Goal: Task Accomplishment & Management: Complete application form

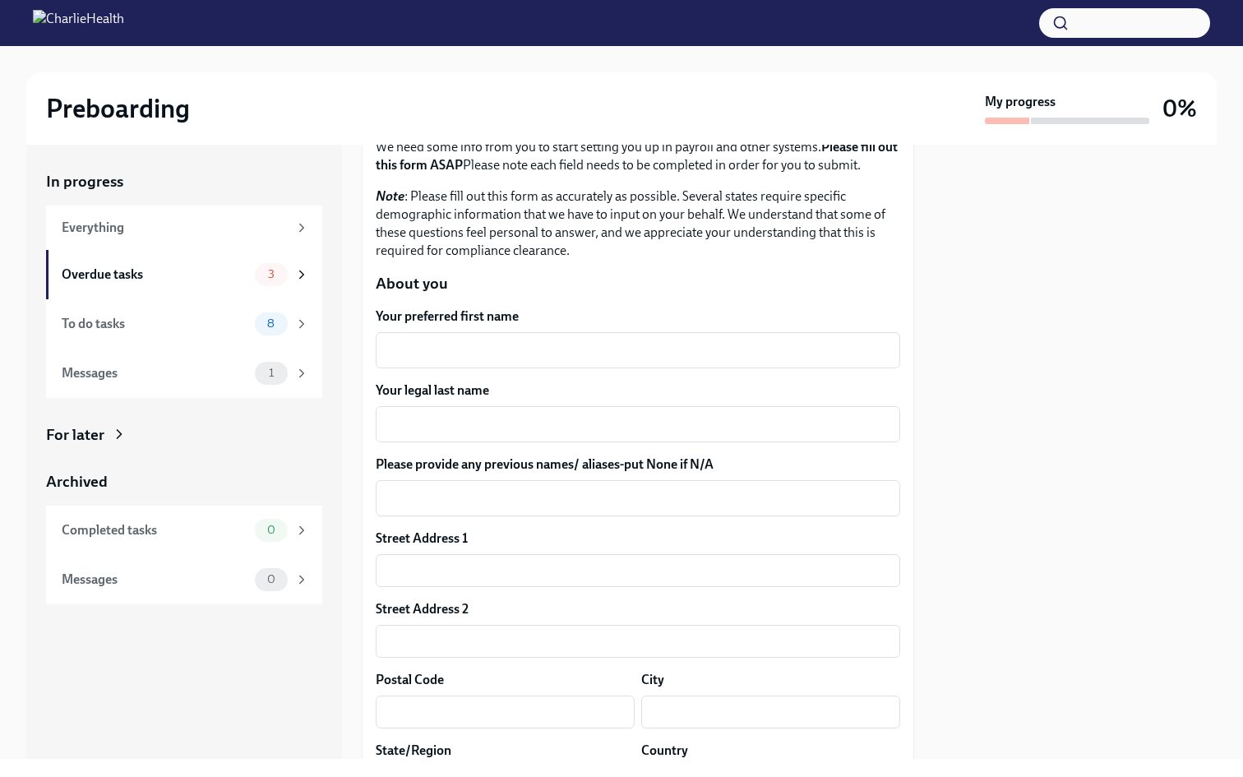
scroll to position [121, 0]
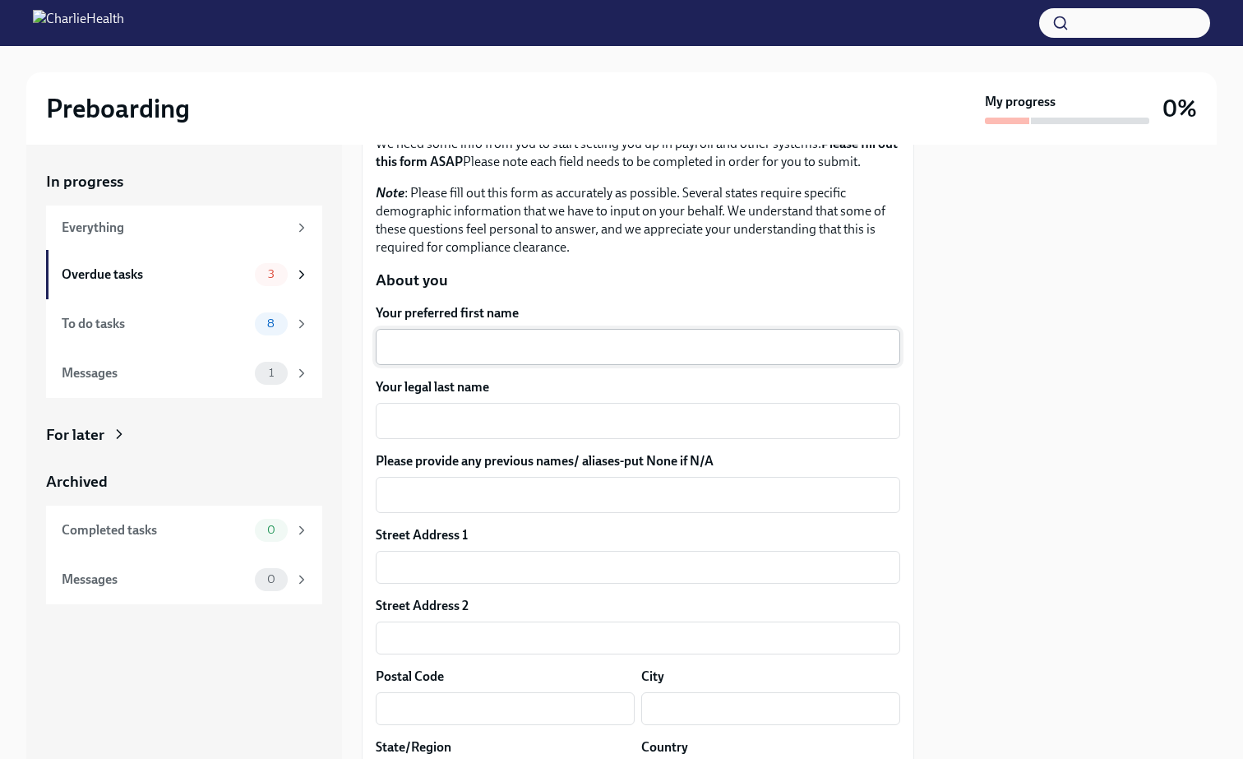
click at [536, 345] on textarea "Your preferred first name" at bounding box center [638, 347] width 505 height 20
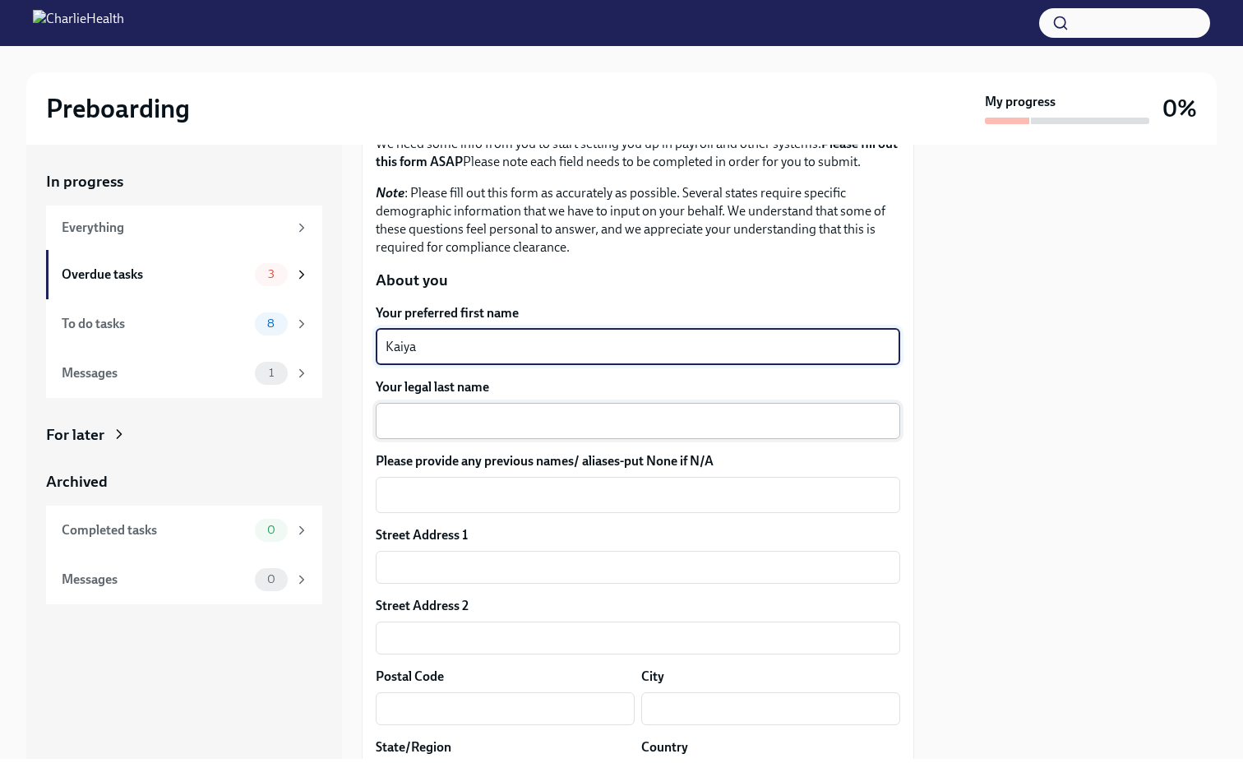
type textarea "Kaiya"
click at [539, 423] on textarea "Your legal last name" at bounding box center [638, 421] width 505 height 20
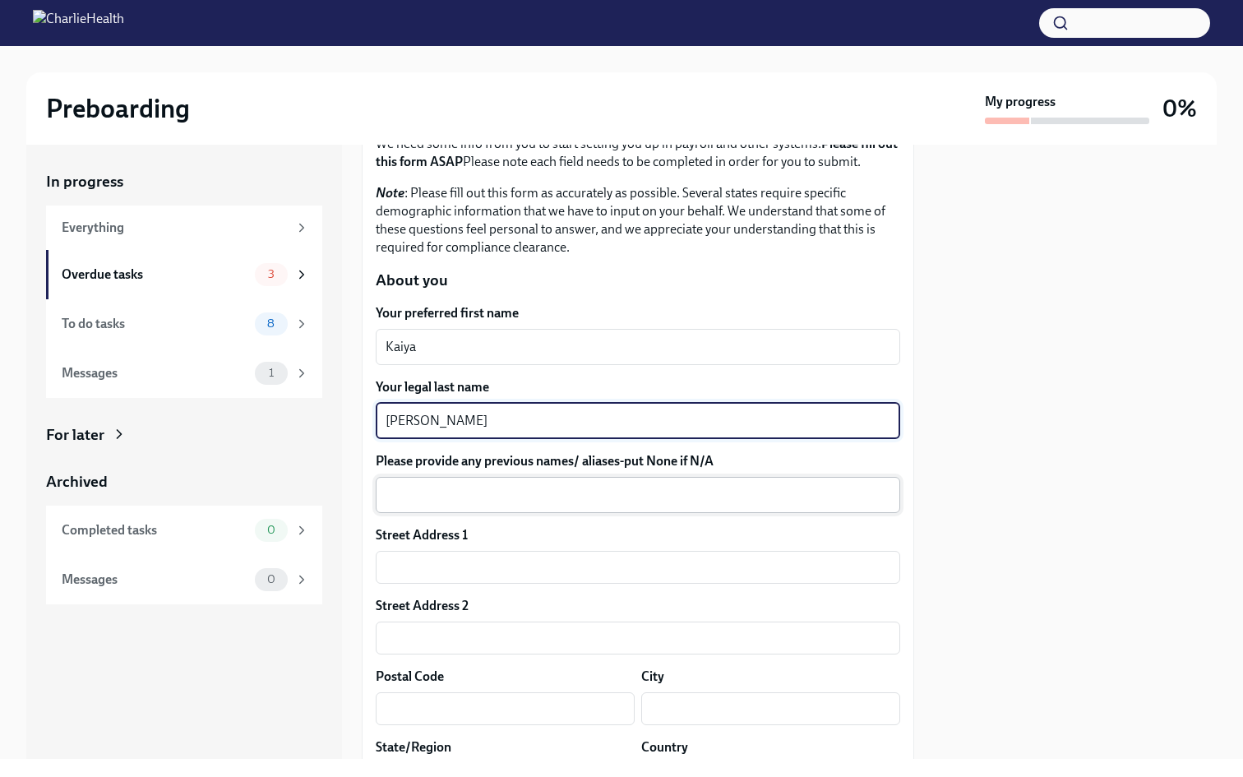
type textarea "[PERSON_NAME]"
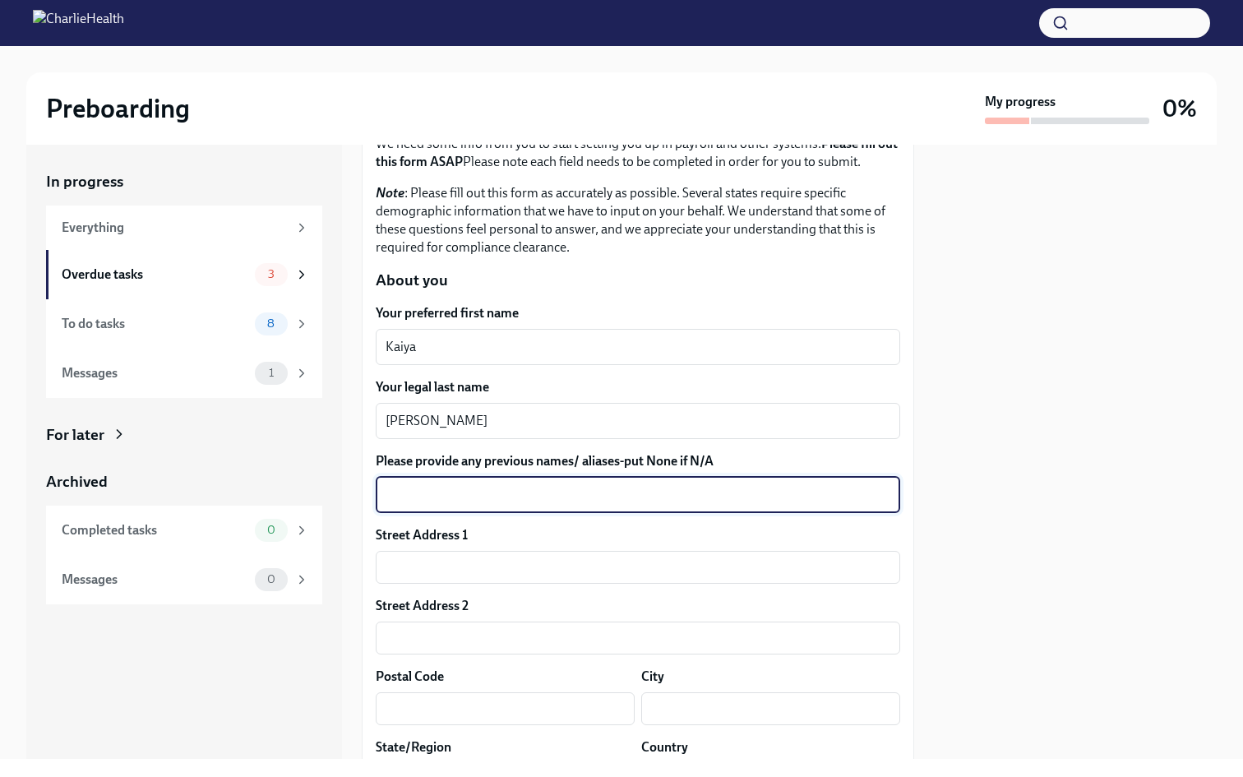
click at [497, 499] on textarea "Please provide any previous names/ aliases-put None if N/A" at bounding box center [638, 495] width 505 height 20
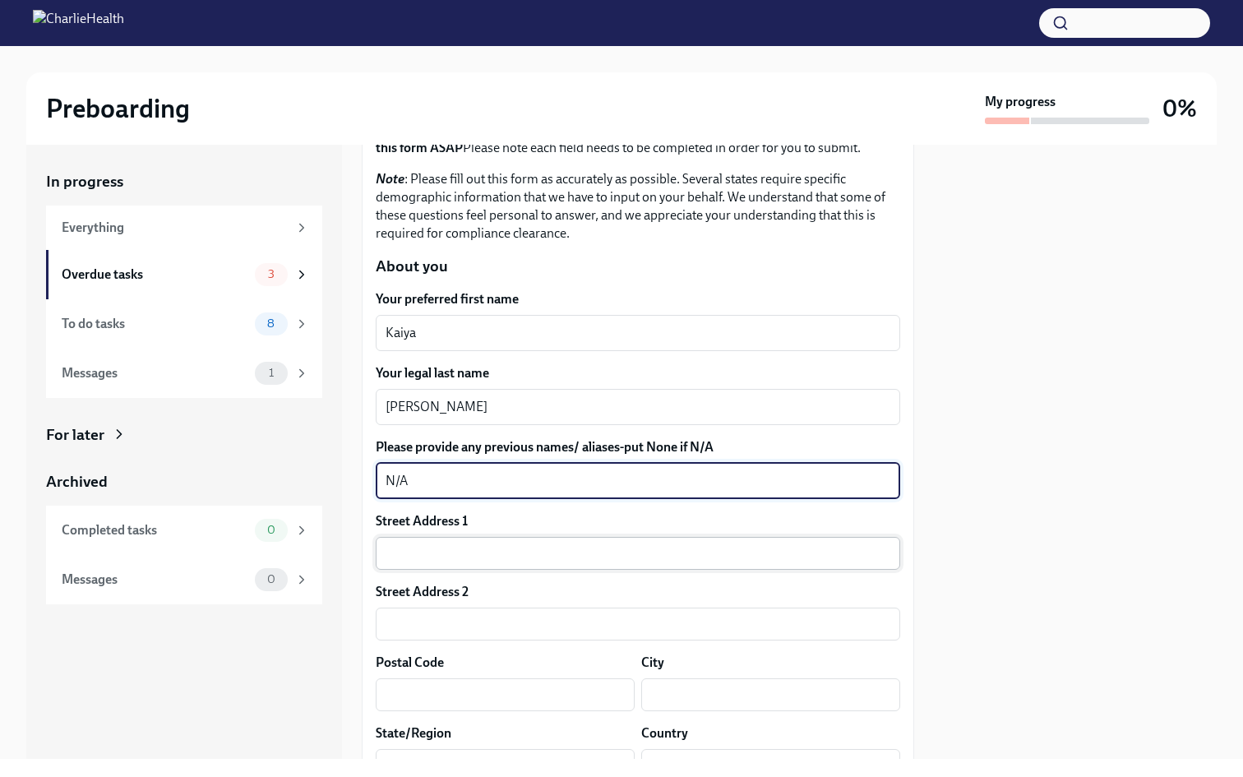
type textarea "N/A"
click at [484, 566] on input "text" at bounding box center [638, 553] width 524 height 33
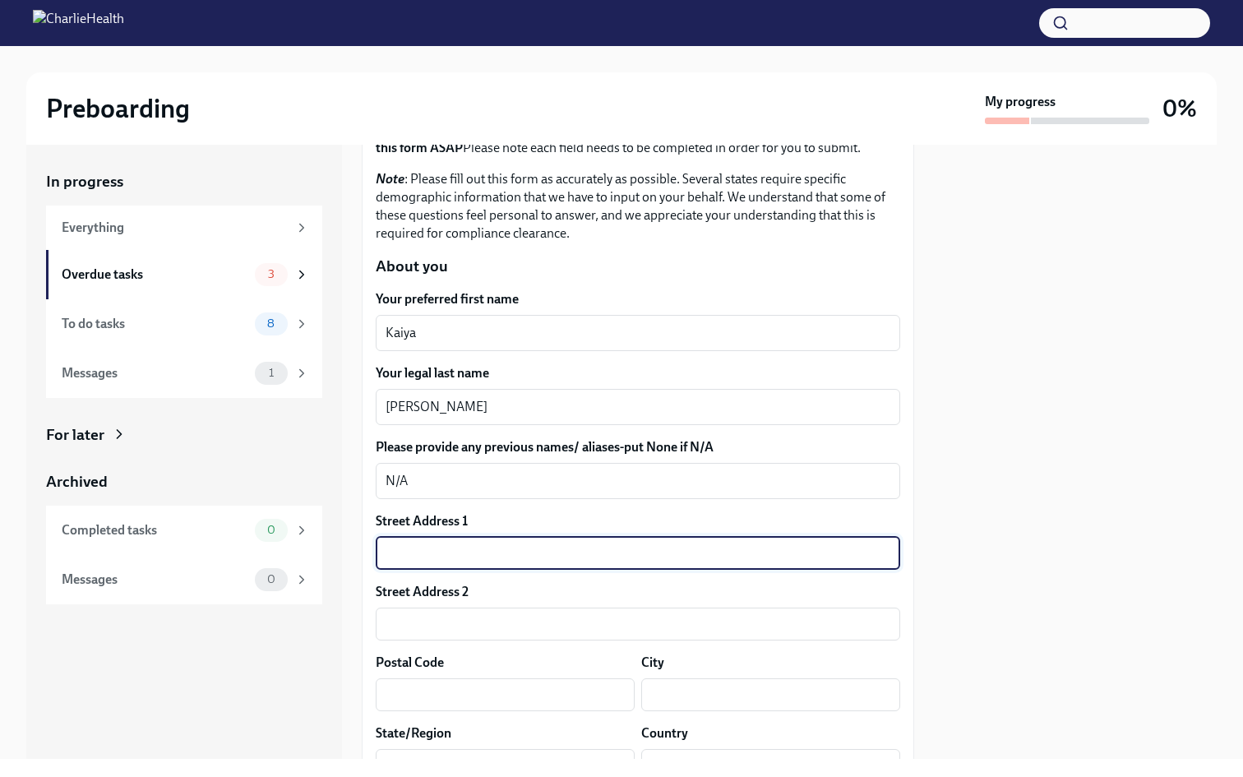
type input "[STREET_ADDRESS]"
type input "3161"
type input "30316"
type input "[GEOGRAPHIC_DATA]"
type input "GA"
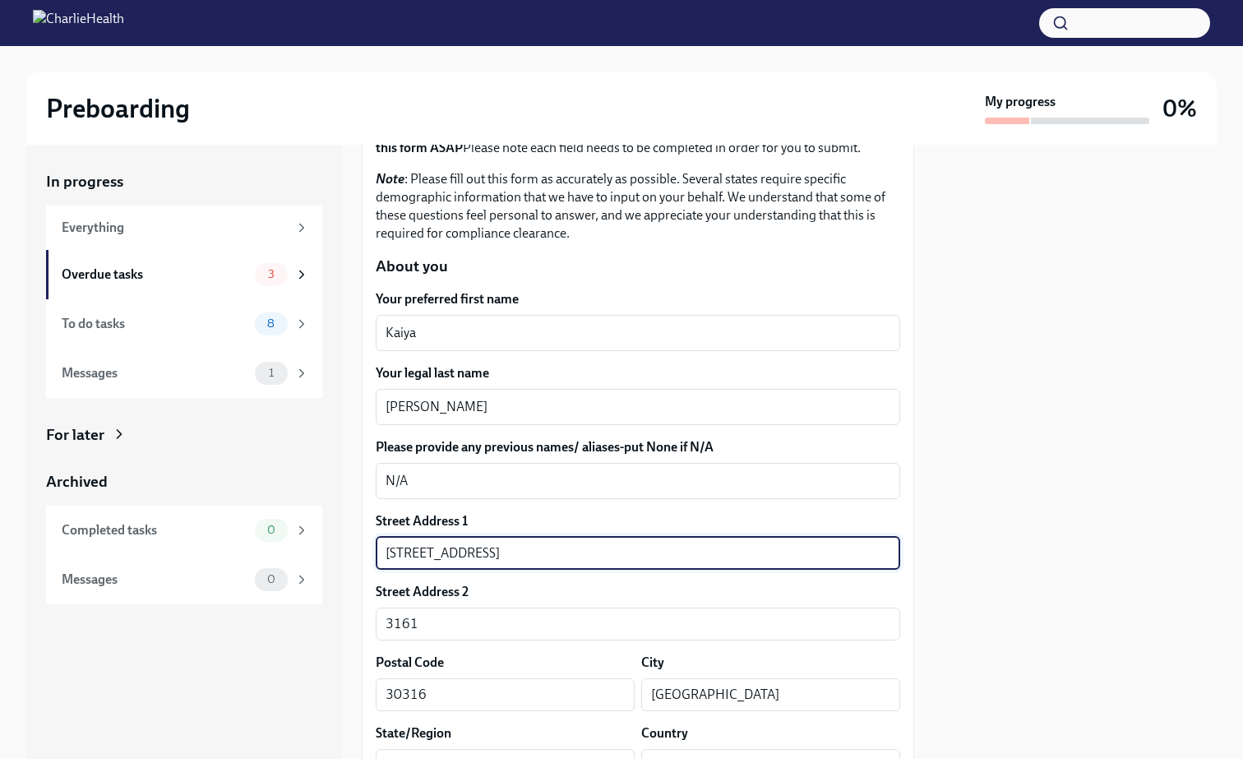
type input "US"
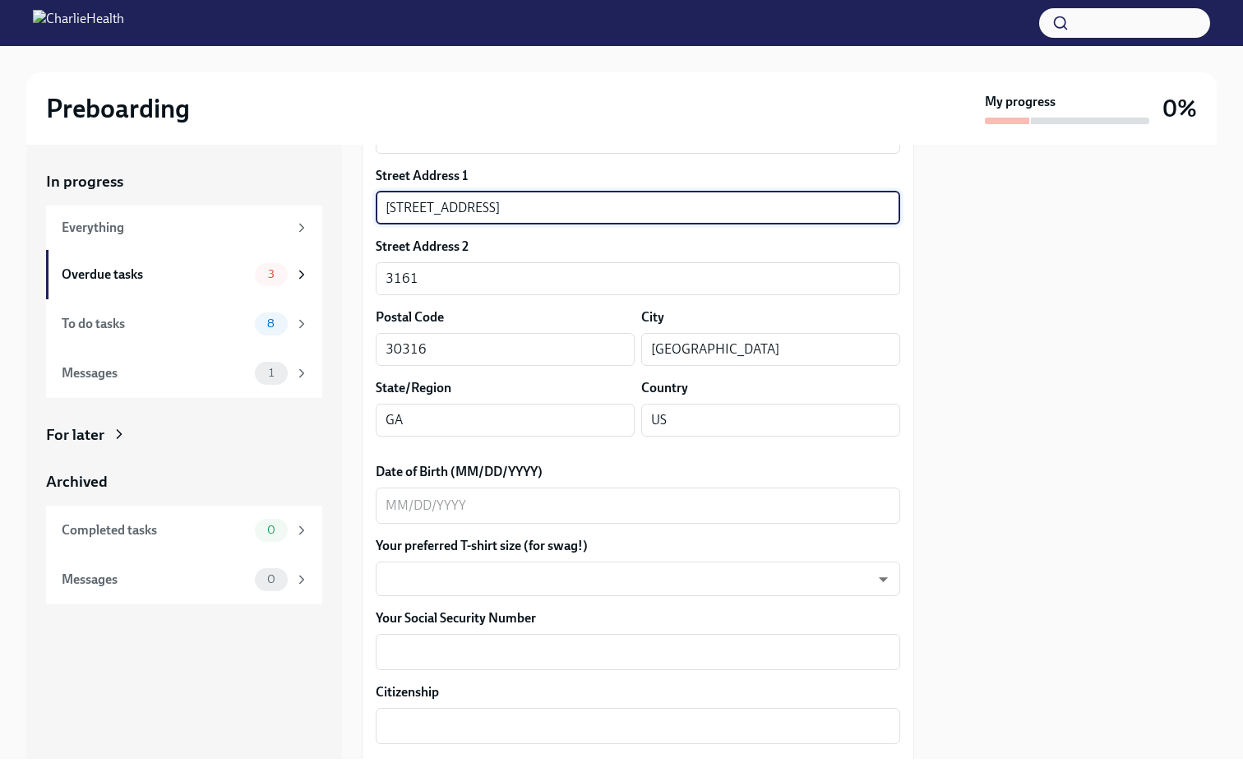
scroll to position [473, 0]
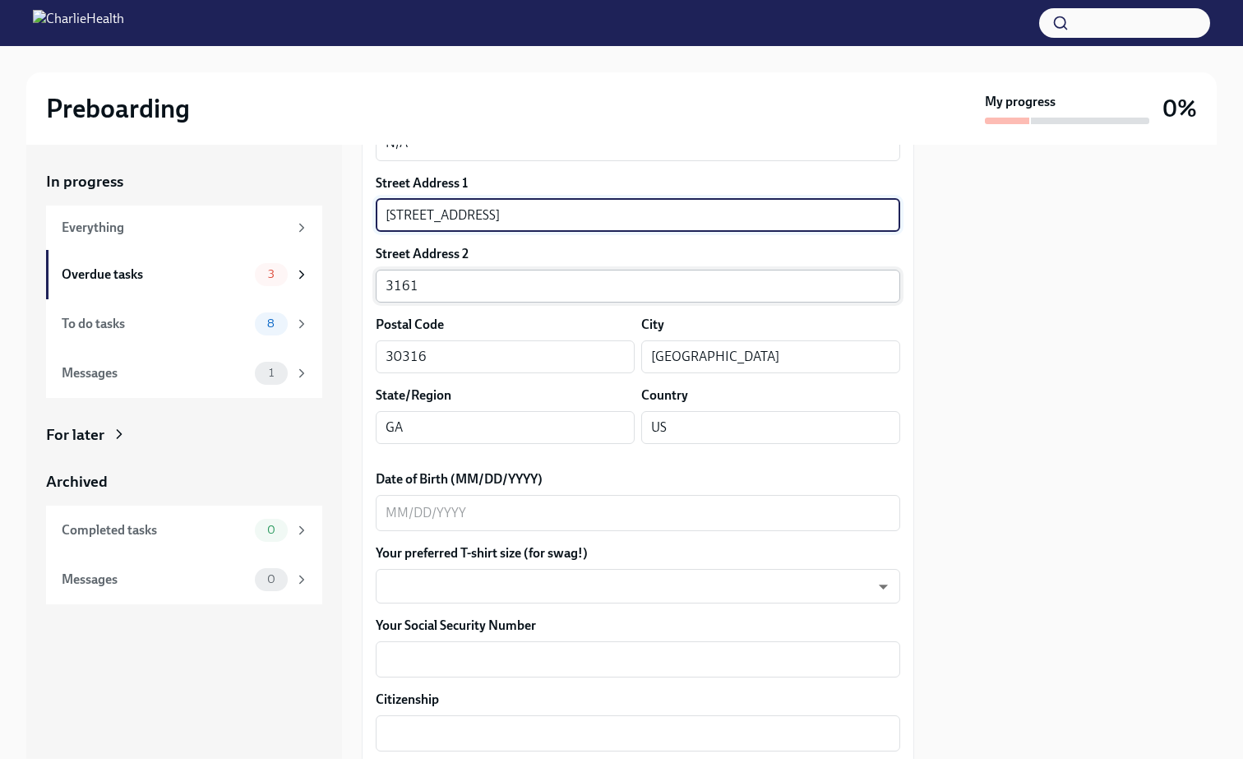
click at [431, 289] on input "3161" at bounding box center [638, 286] width 524 height 33
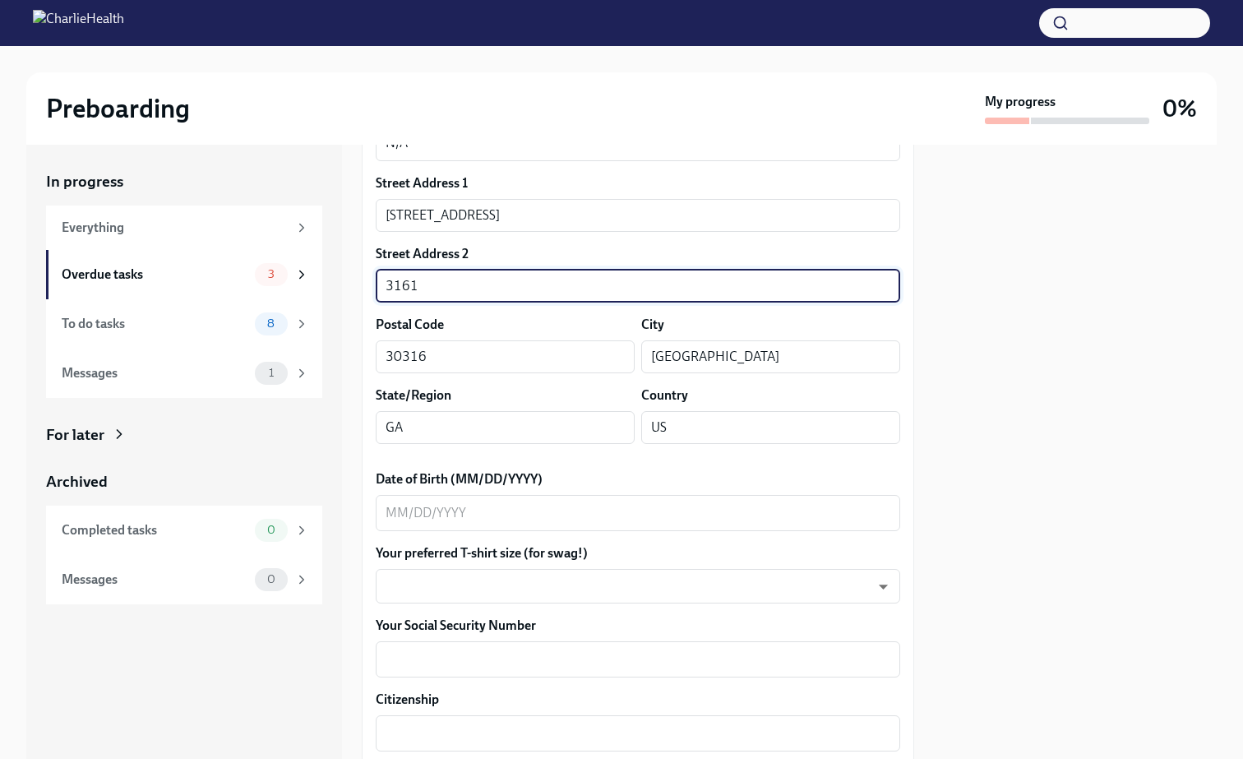
drag, startPoint x: 431, startPoint y: 289, endPoint x: 362, endPoint y: 279, distance: 68.8
click at [362, 279] on div "We need some info from you to start setting you up in payroll and other systems…" at bounding box center [638, 696] width 552 height 1854
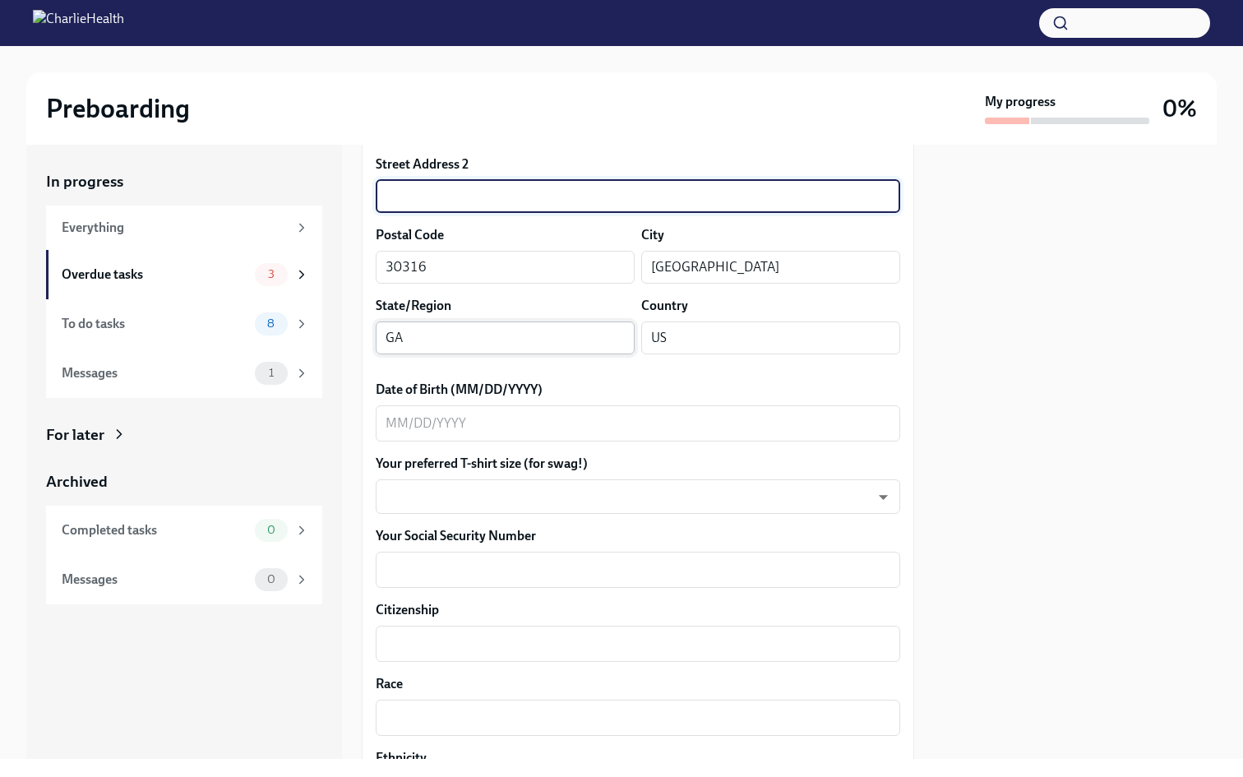
scroll to position [571, 0]
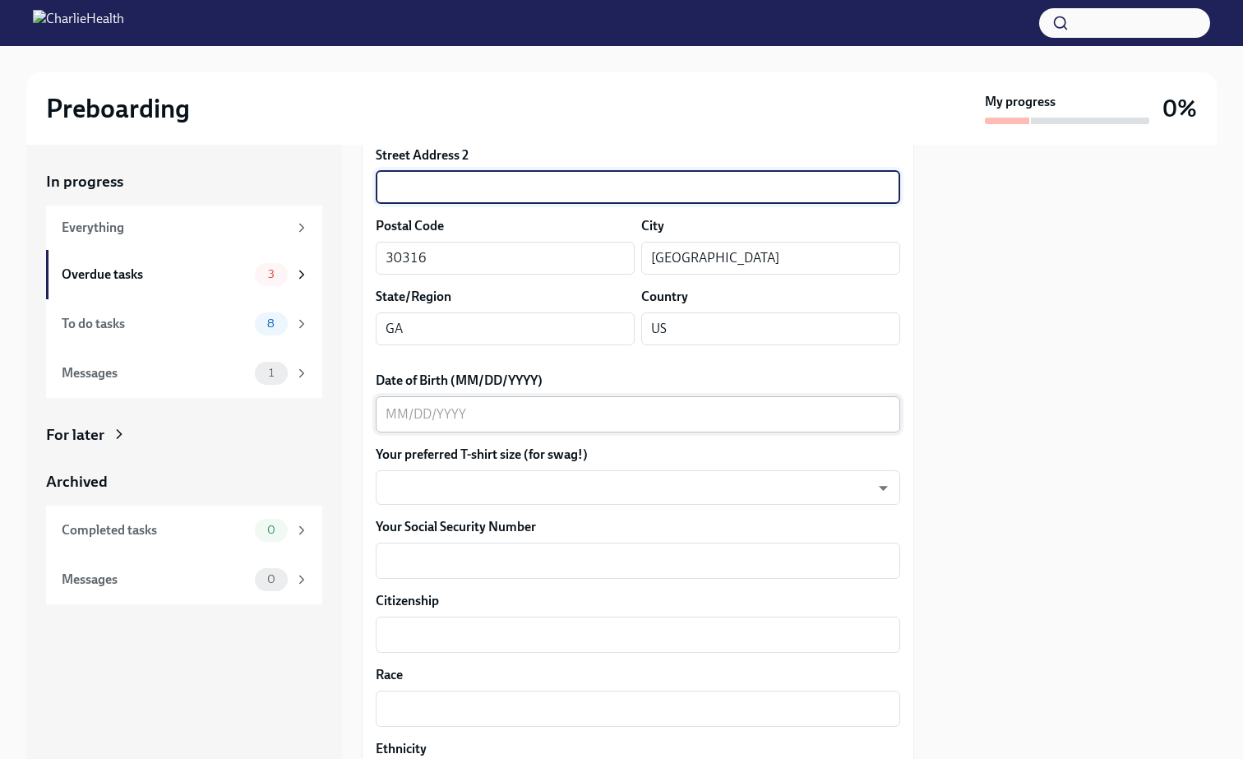
click at [459, 409] on textarea "Date of Birth (MM/DD/YYYY)" at bounding box center [638, 414] width 505 height 20
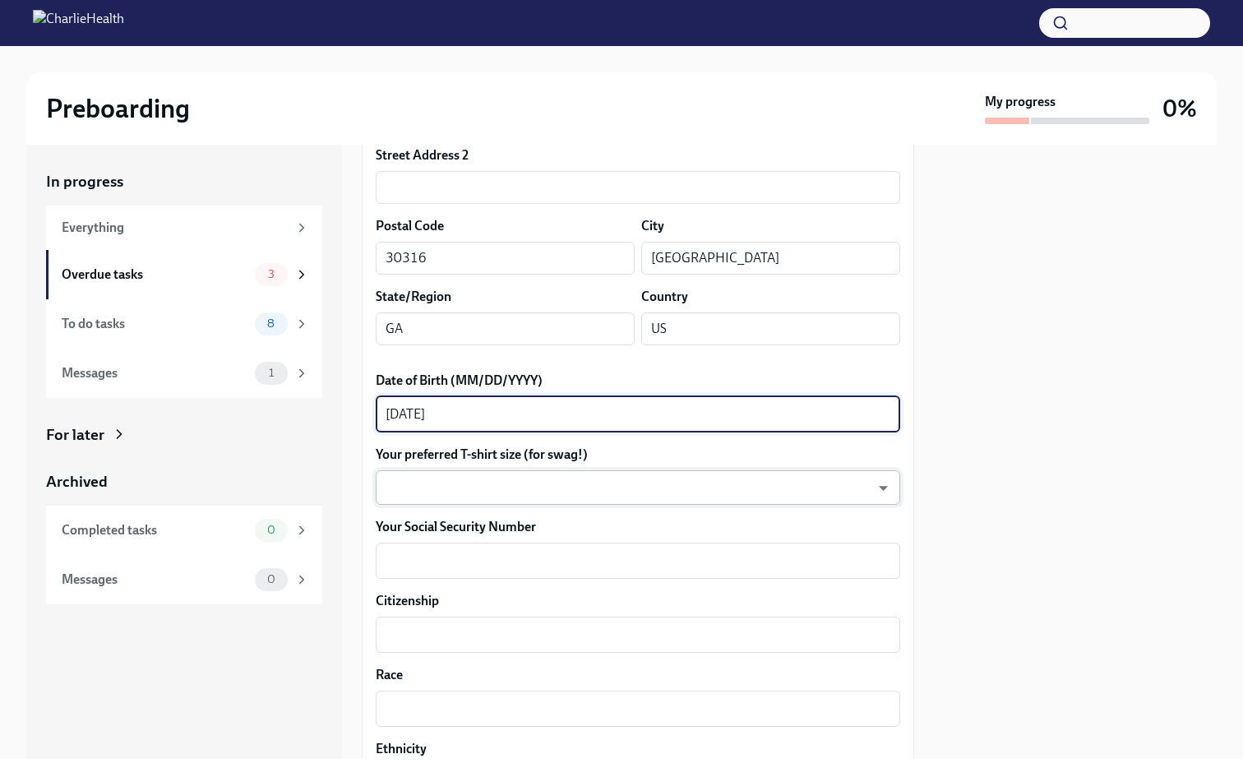
type textarea "[DATE]"
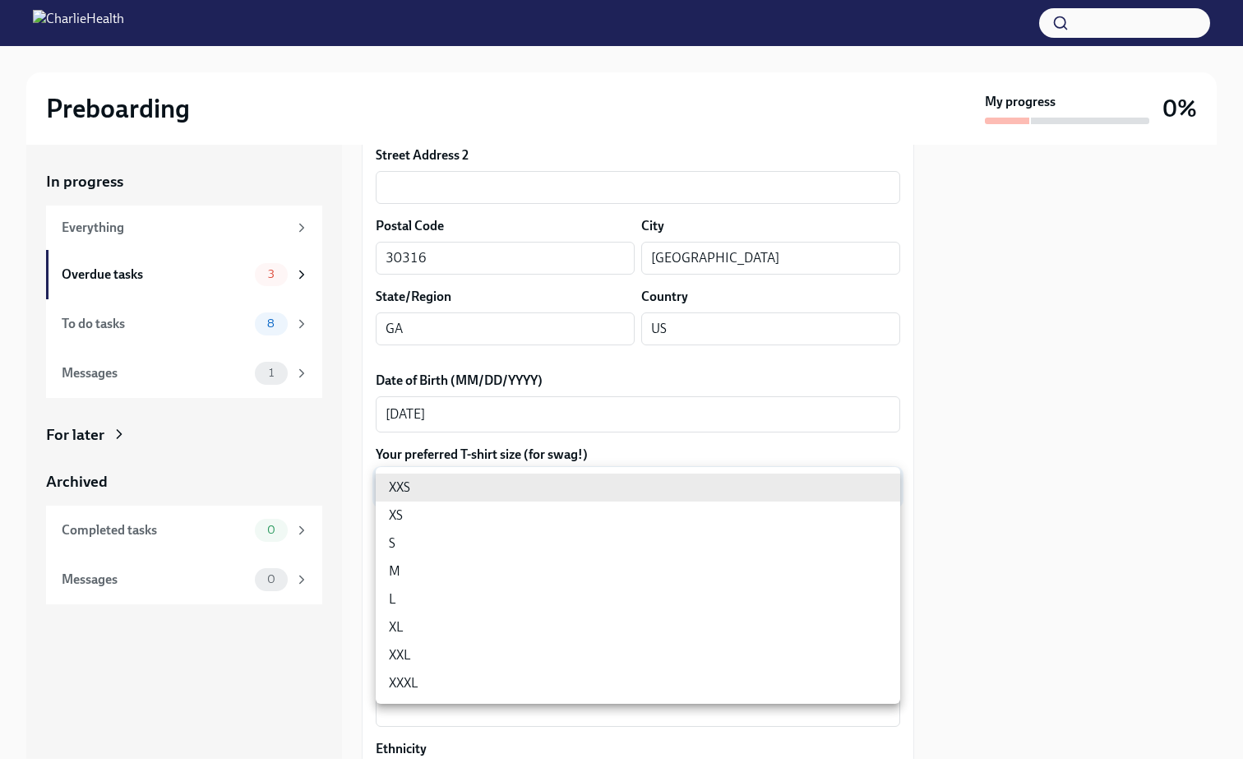
click at [459, 484] on body "Preboarding My progress 0% In progress Everything Overdue tasks 3 To do tasks 8…" at bounding box center [621, 388] width 1243 height 777
click at [473, 542] on li "S" at bounding box center [638, 543] width 524 height 28
type input "GYTm_qoab"
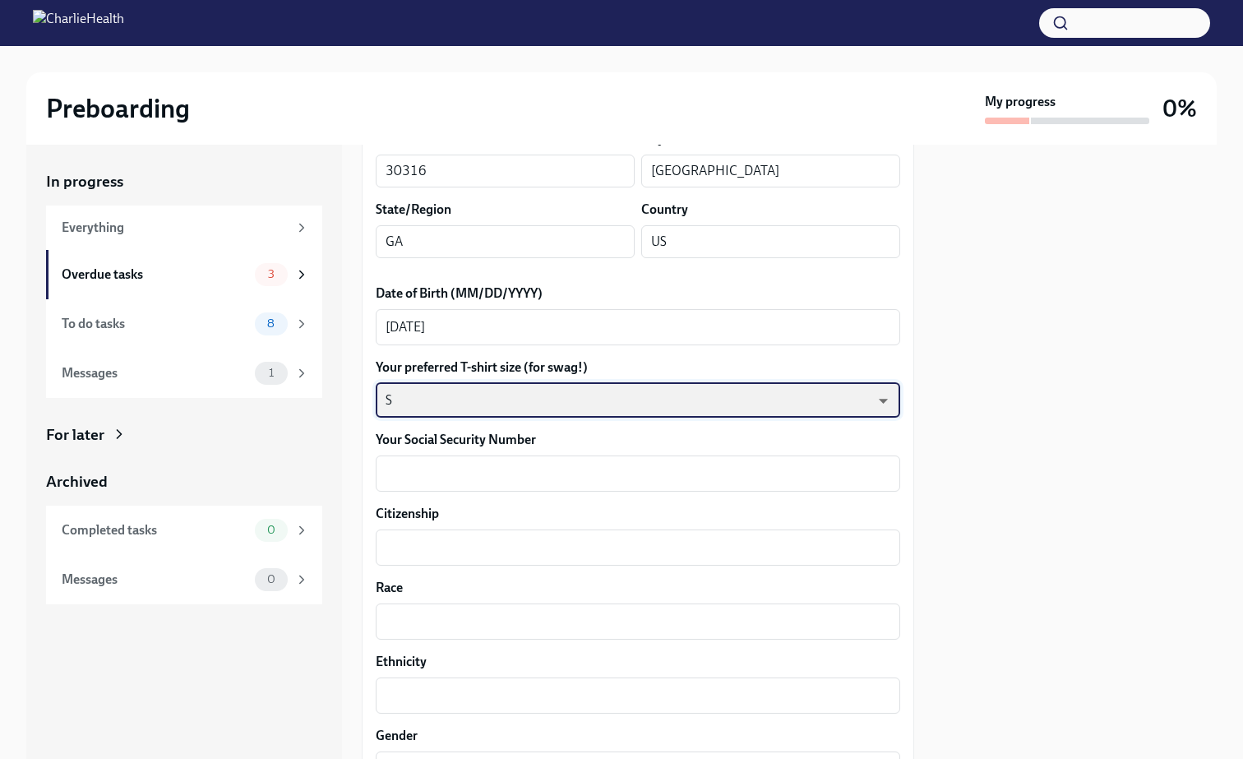
scroll to position [661, 0]
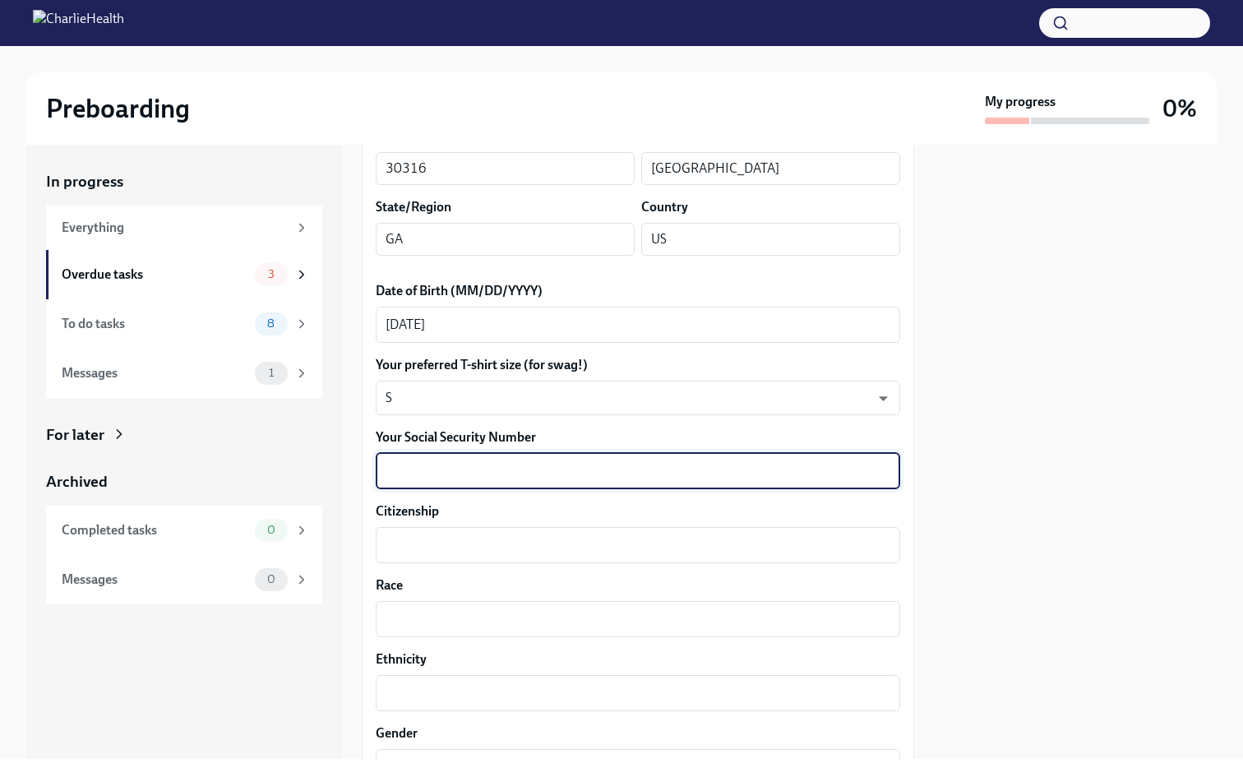
click at [469, 471] on textarea "Your Social Security Number" at bounding box center [638, 471] width 505 height 20
type textarea "412-91-6855"
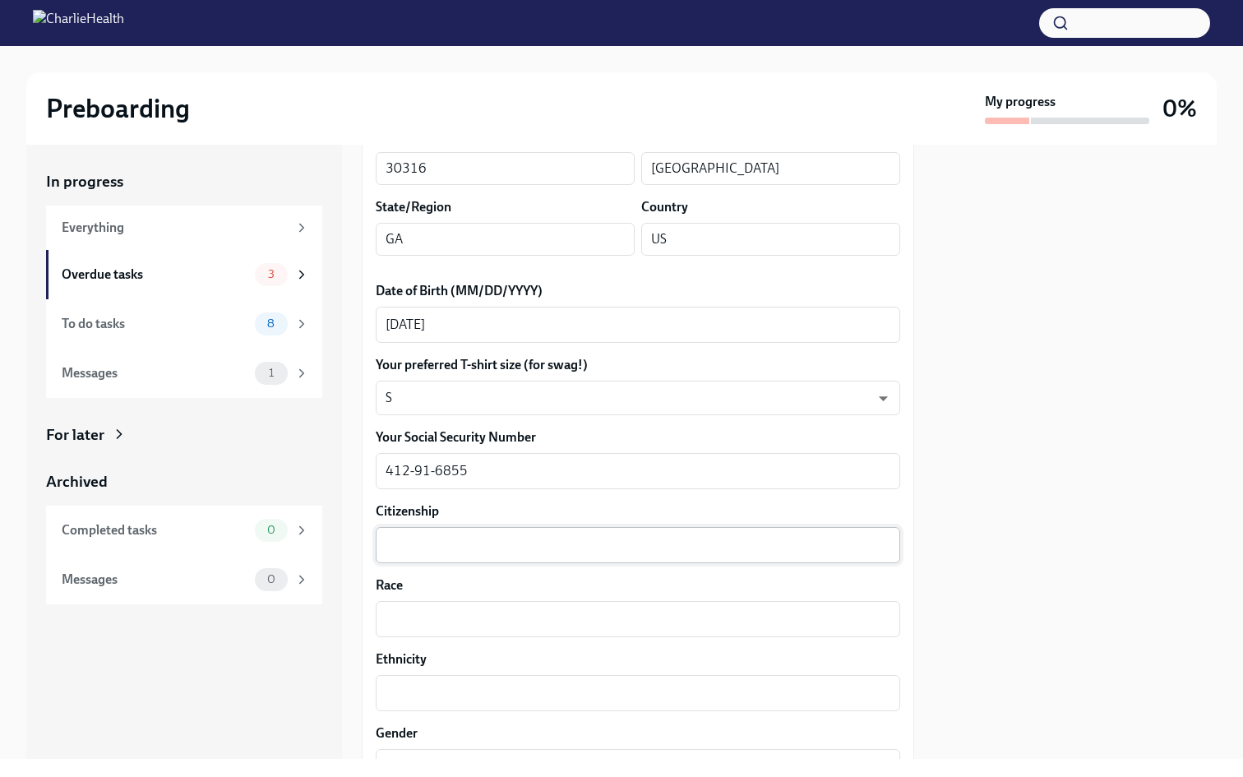
click at [436, 532] on div "x ​" at bounding box center [638, 545] width 524 height 36
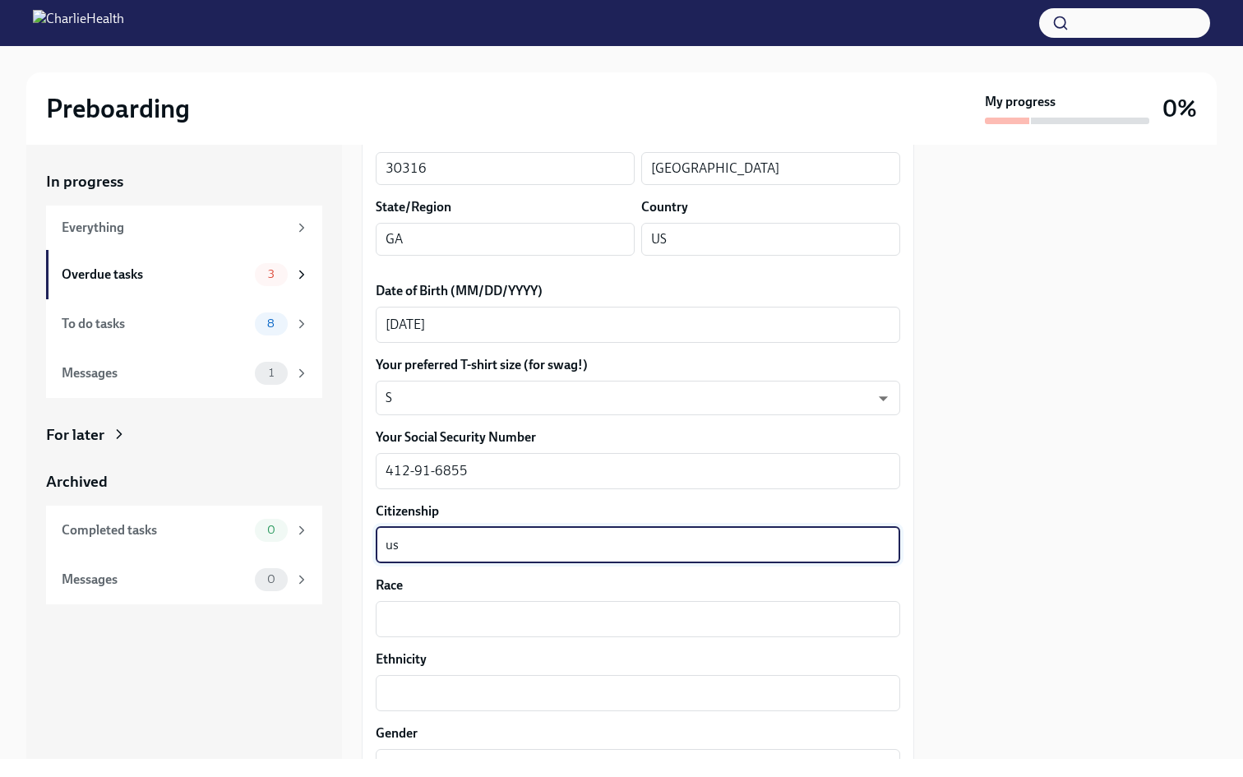
type textarea "u"
type textarea "[GEOGRAPHIC_DATA]"
click at [463, 604] on div "x ​" at bounding box center [638, 619] width 524 height 36
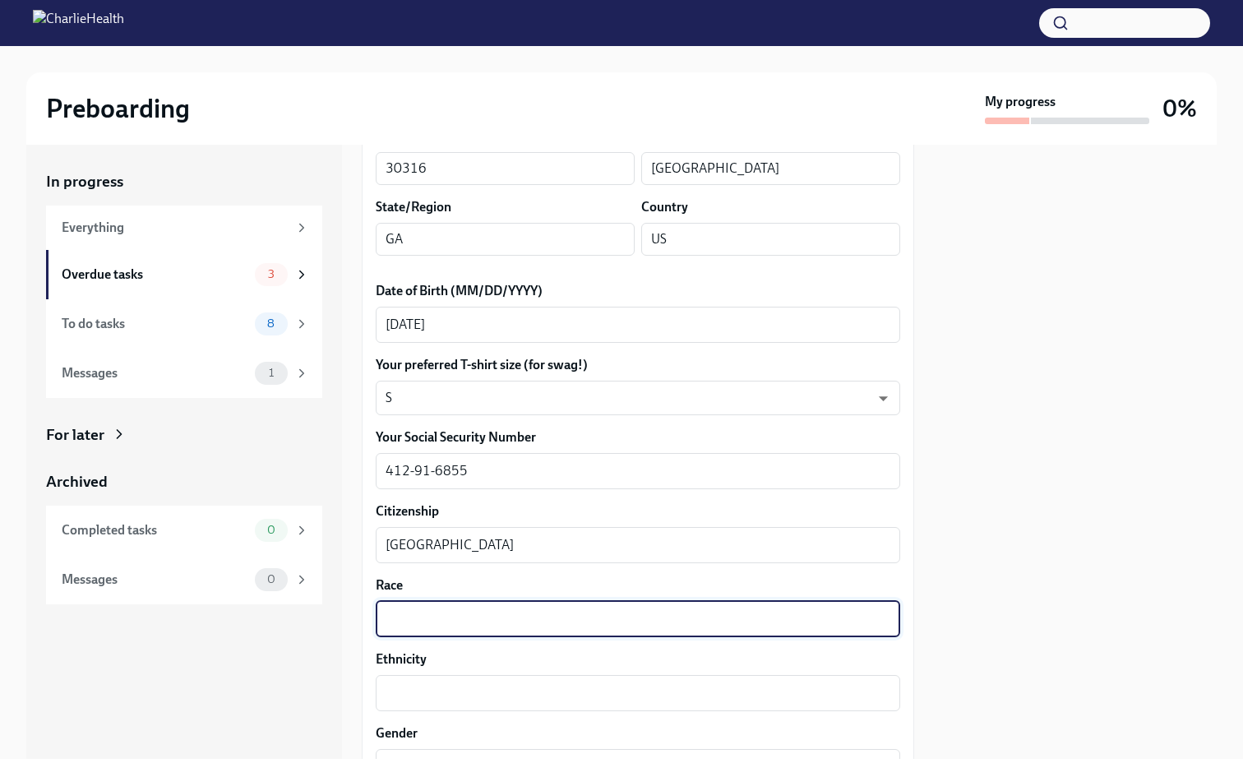
click at [463, 618] on textarea "Race" at bounding box center [638, 619] width 505 height 20
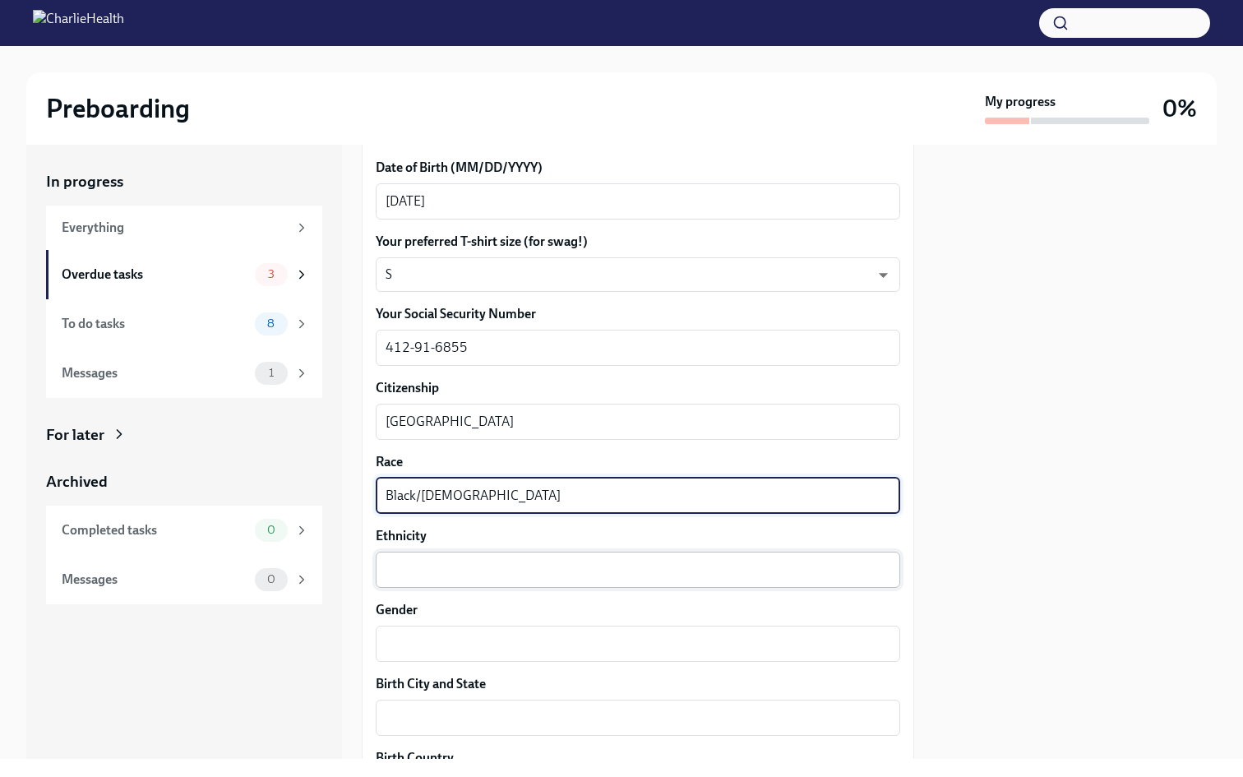
scroll to position [810, 0]
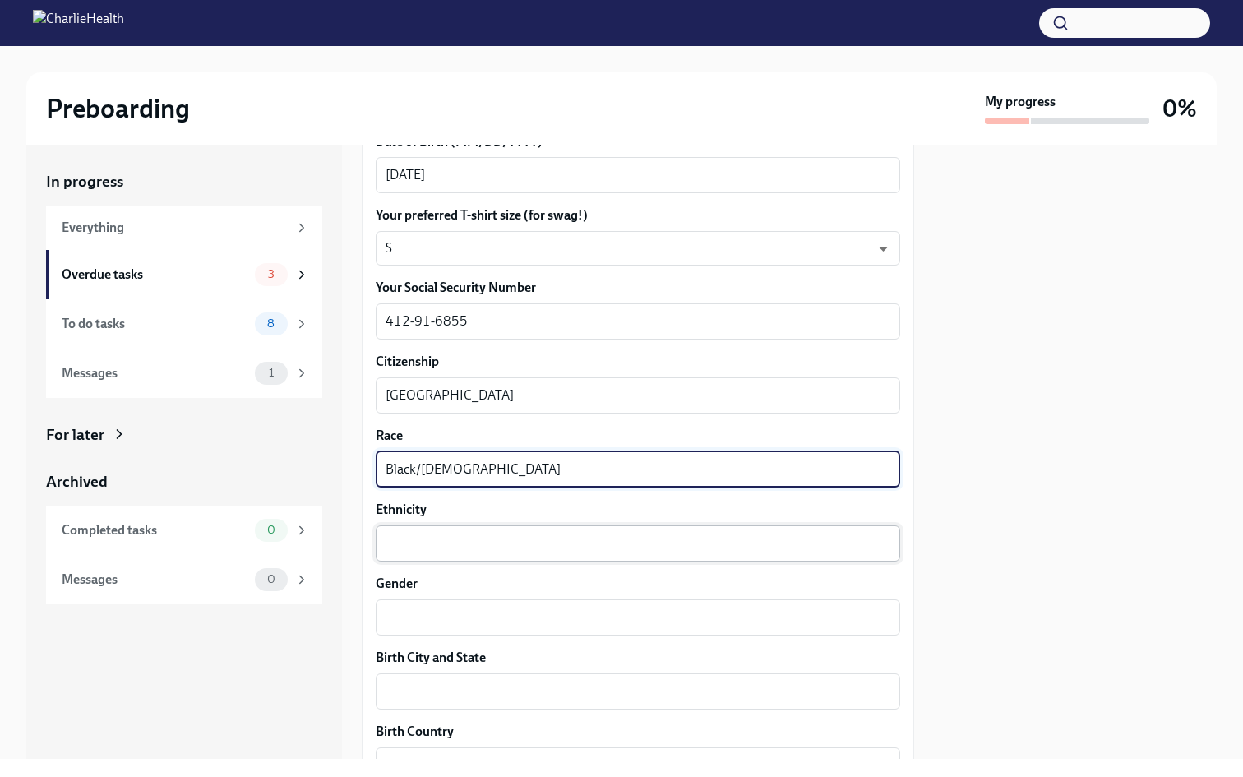
type textarea "Black/[DEMOGRAPHIC_DATA]"
click at [450, 550] on textarea "Ethnicity" at bounding box center [638, 543] width 505 height 20
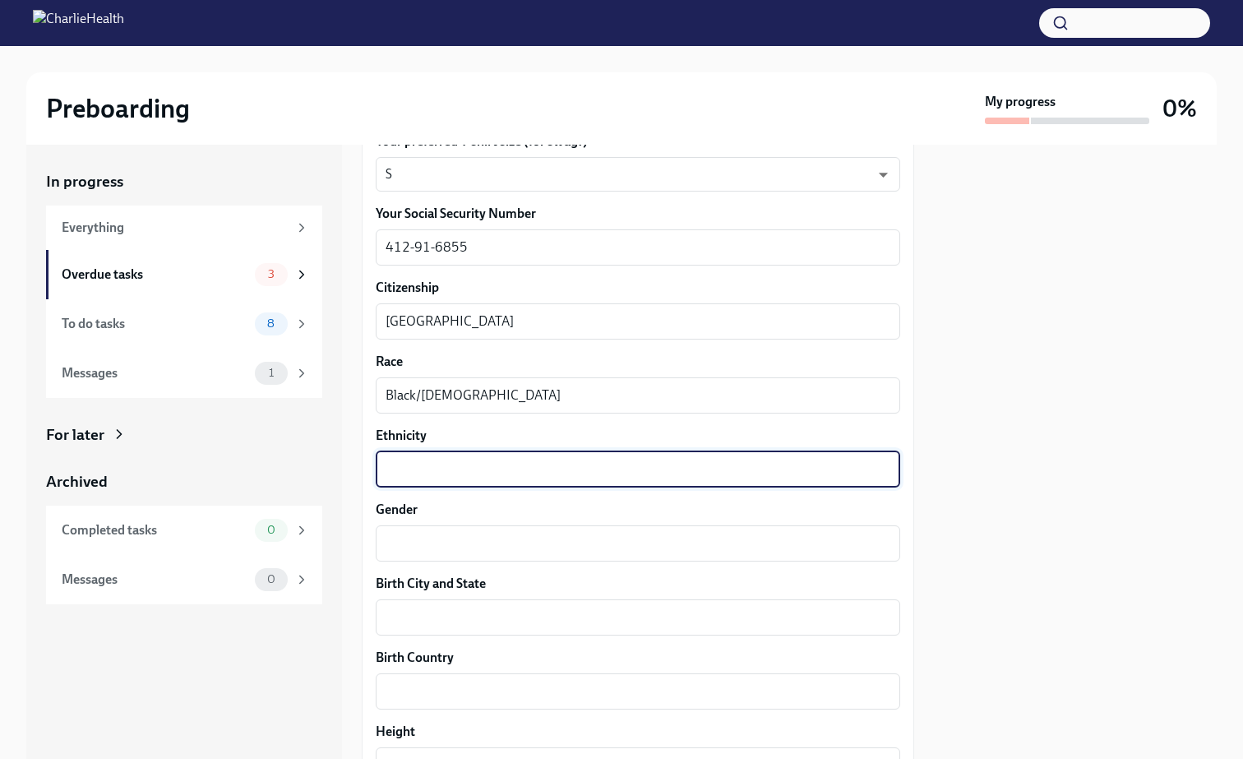
scroll to position [907, 0]
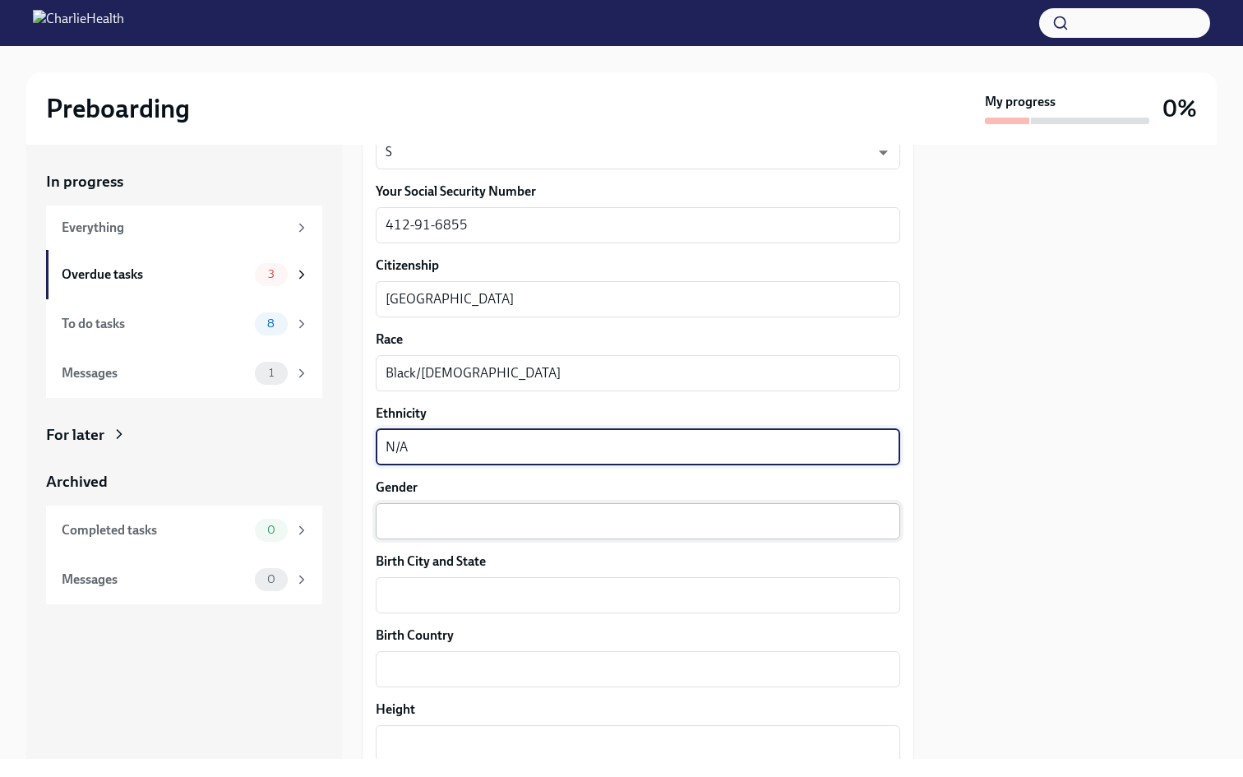
type textarea "N/A"
click at [578, 512] on textarea "Gender" at bounding box center [638, 521] width 505 height 20
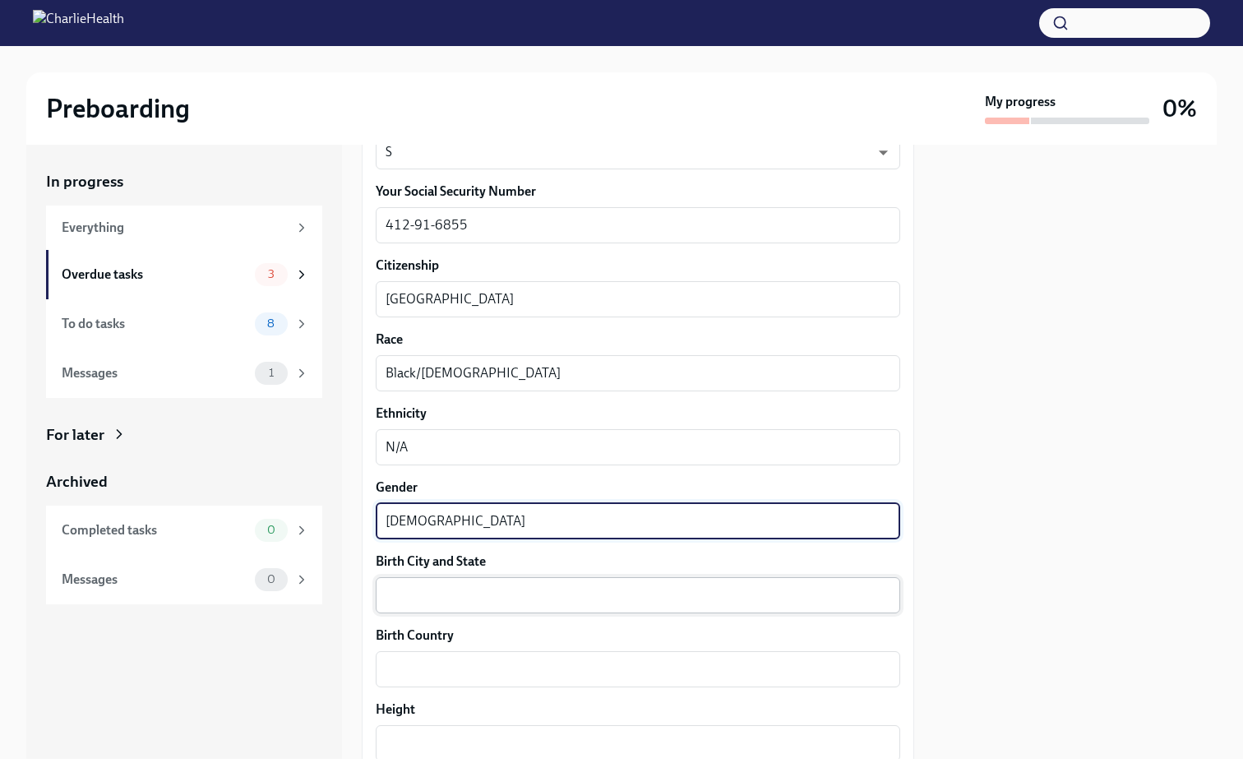
type textarea "[DEMOGRAPHIC_DATA]"
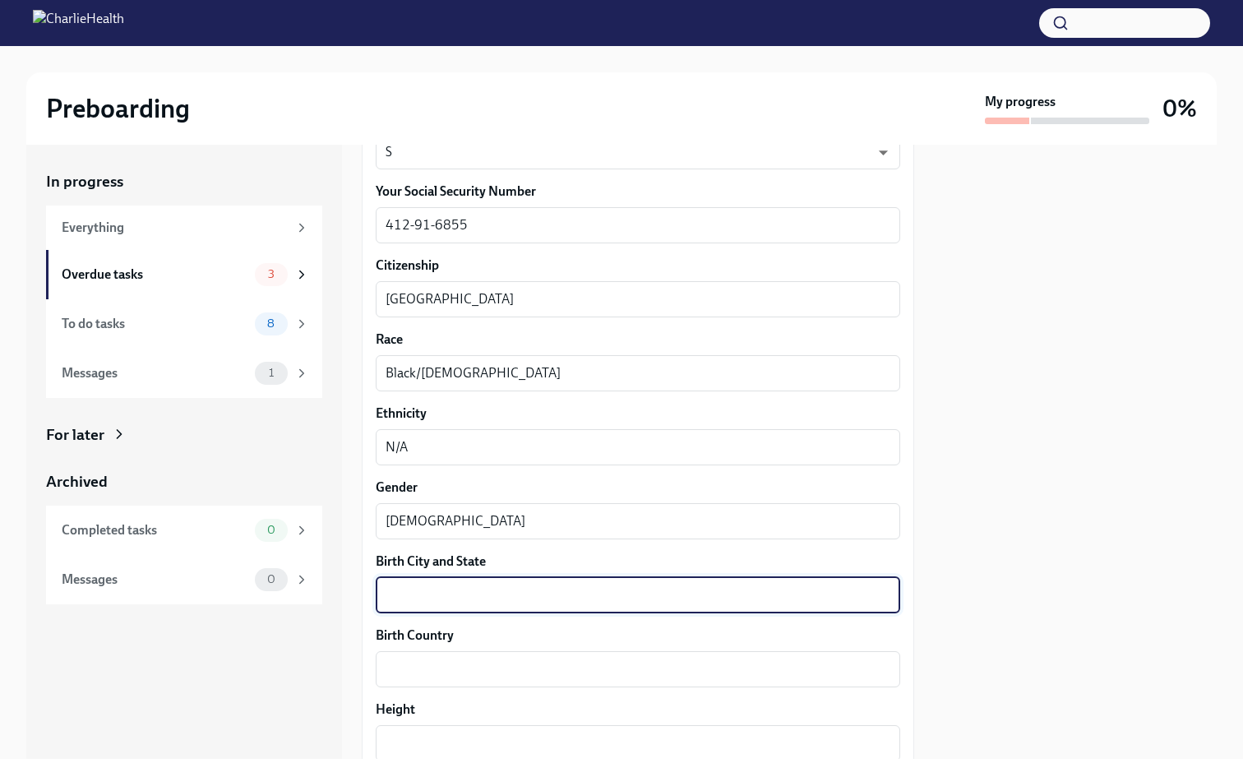
click at [547, 602] on textarea "Birth City and State" at bounding box center [638, 595] width 505 height 20
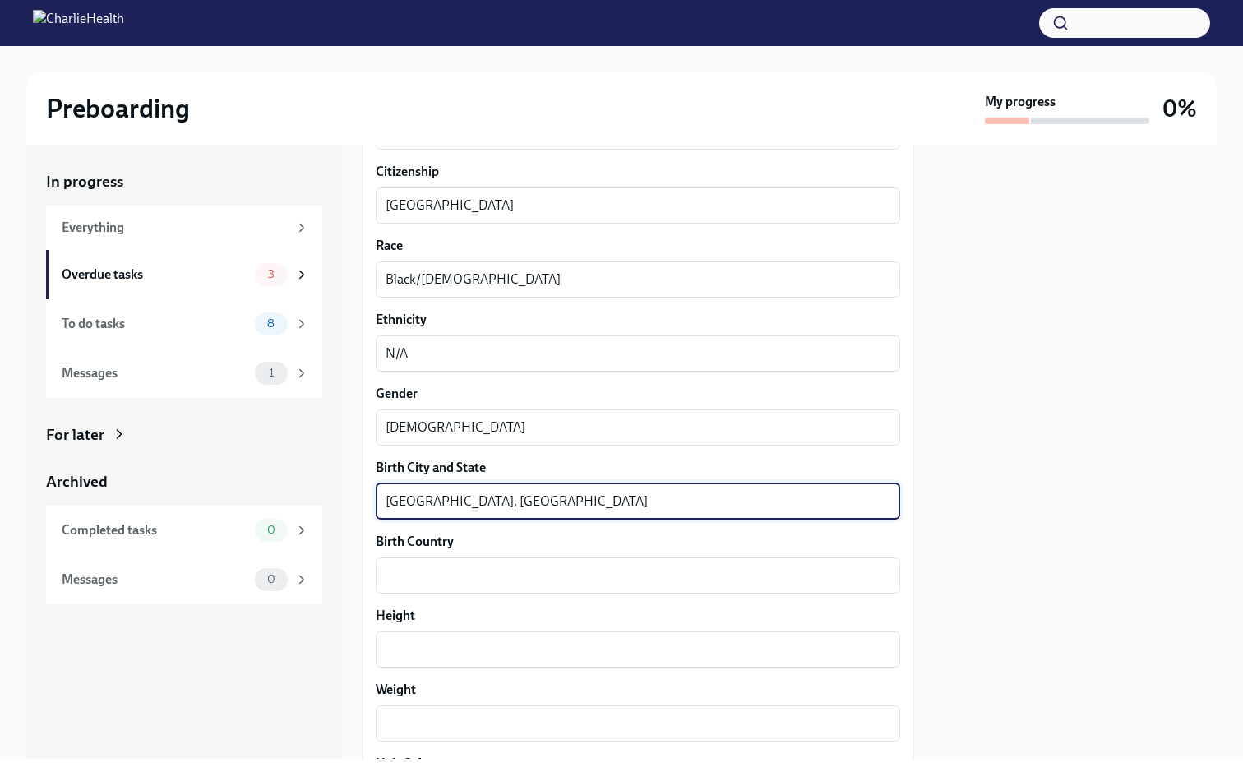
scroll to position [1050, 0]
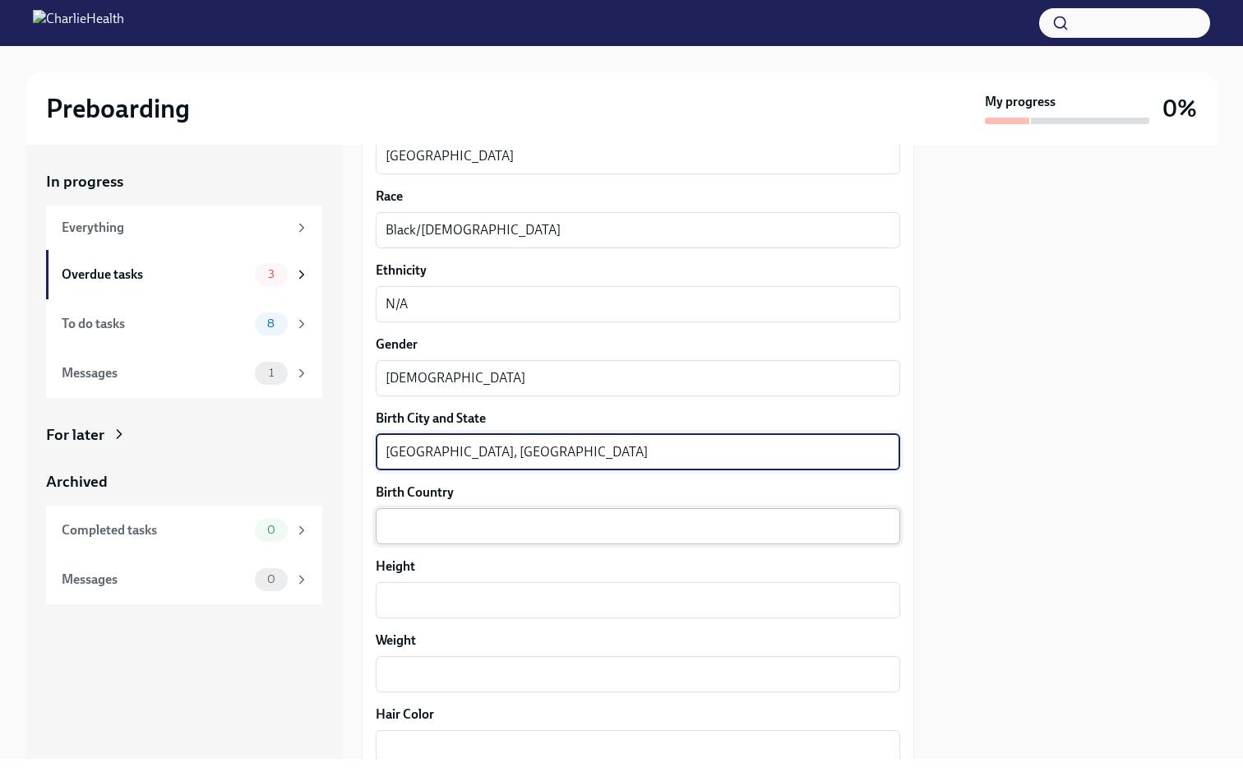
type textarea "[GEOGRAPHIC_DATA], [GEOGRAPHIC_DATA]"
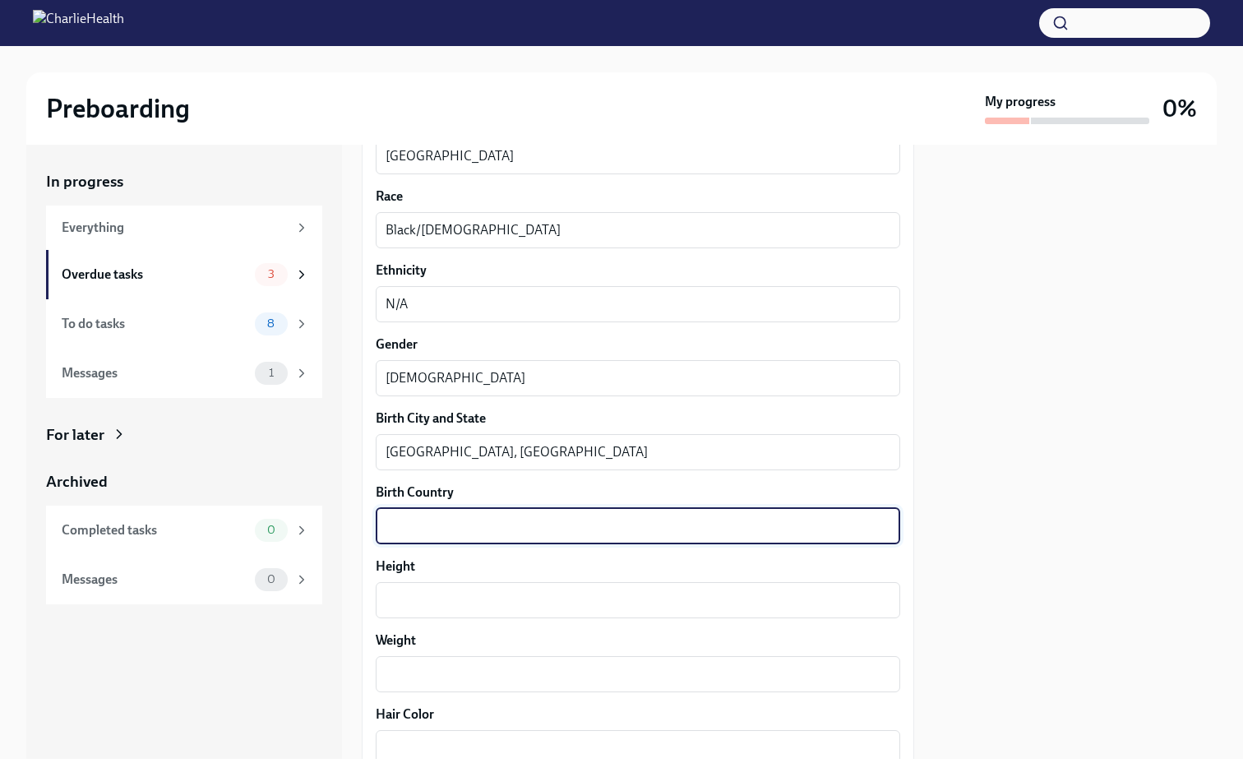
click at [496, 531] on textarea "Birth Country" at bounding box center [638, 526] width 505 height 20
type textarea "[GEOGRAPHIC_DATA]"
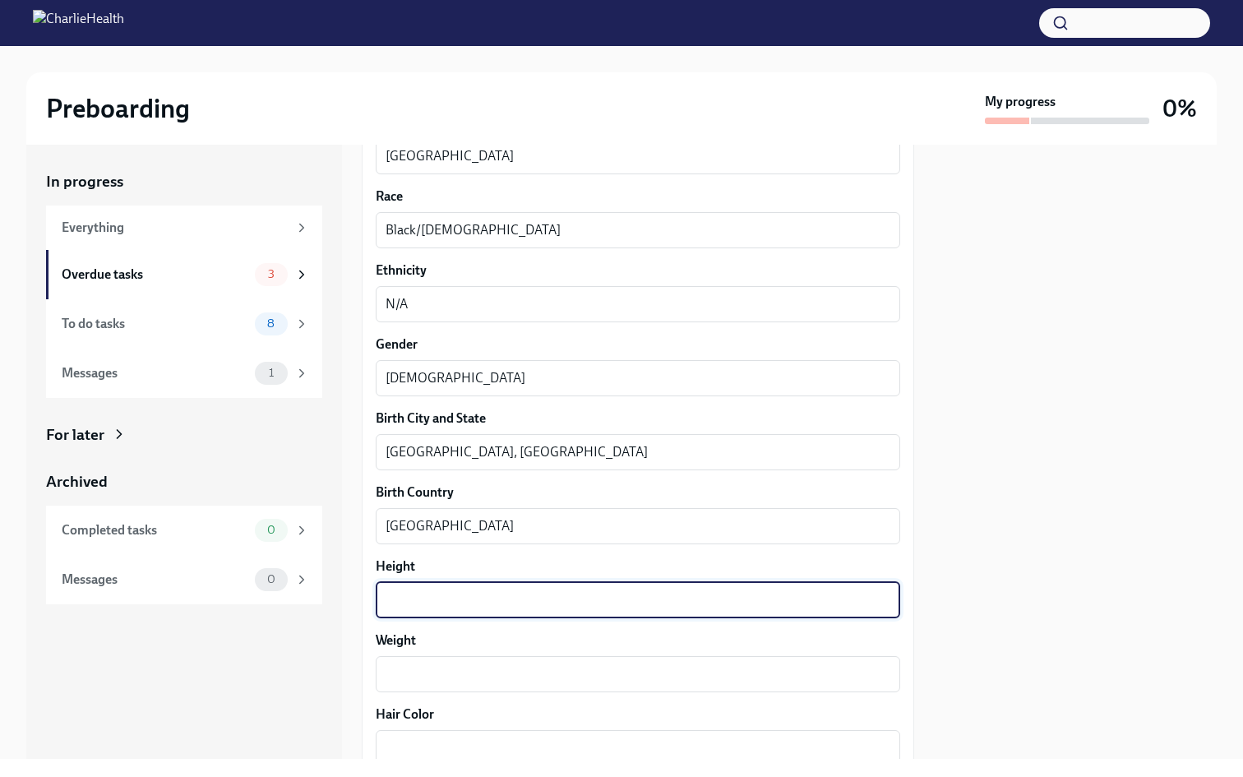
click at [452, 603] on textarea "Height" at bounding box center [638, 600] width 505 height 20
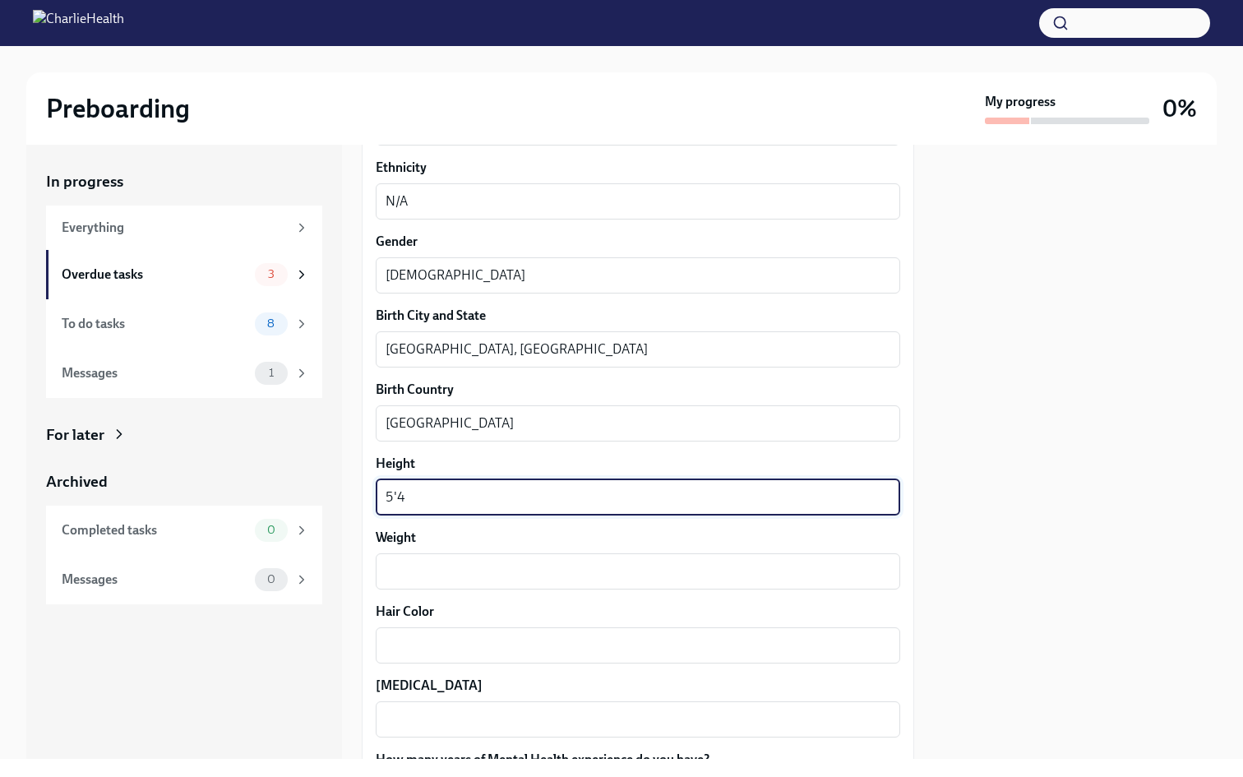
scroll to position [1169, 0]
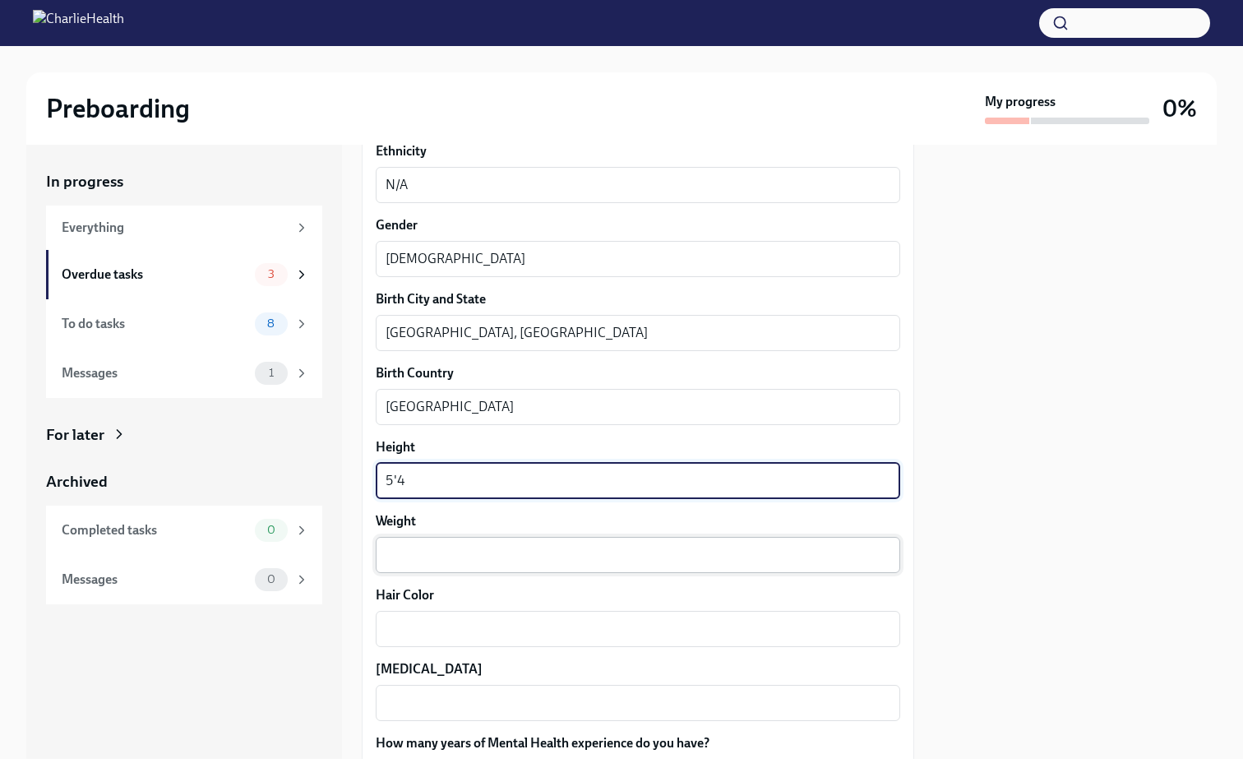
type textarea "5'4"
click at [418, 564] on textarea "Weight" at bounding box center [638, 555] width 505 height 20
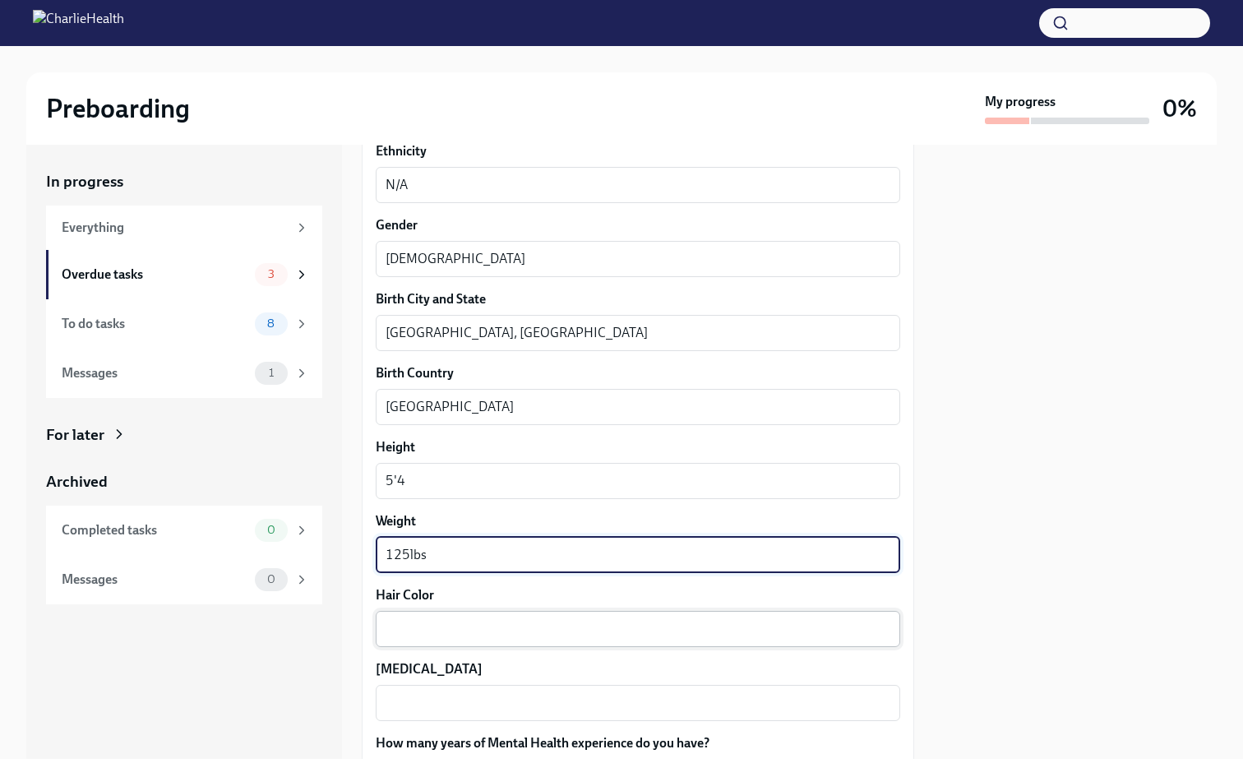
type textarea "125lbs"
click at [415, 616] on div "x ​" at bounding box center [638, 629] width 524 height 36
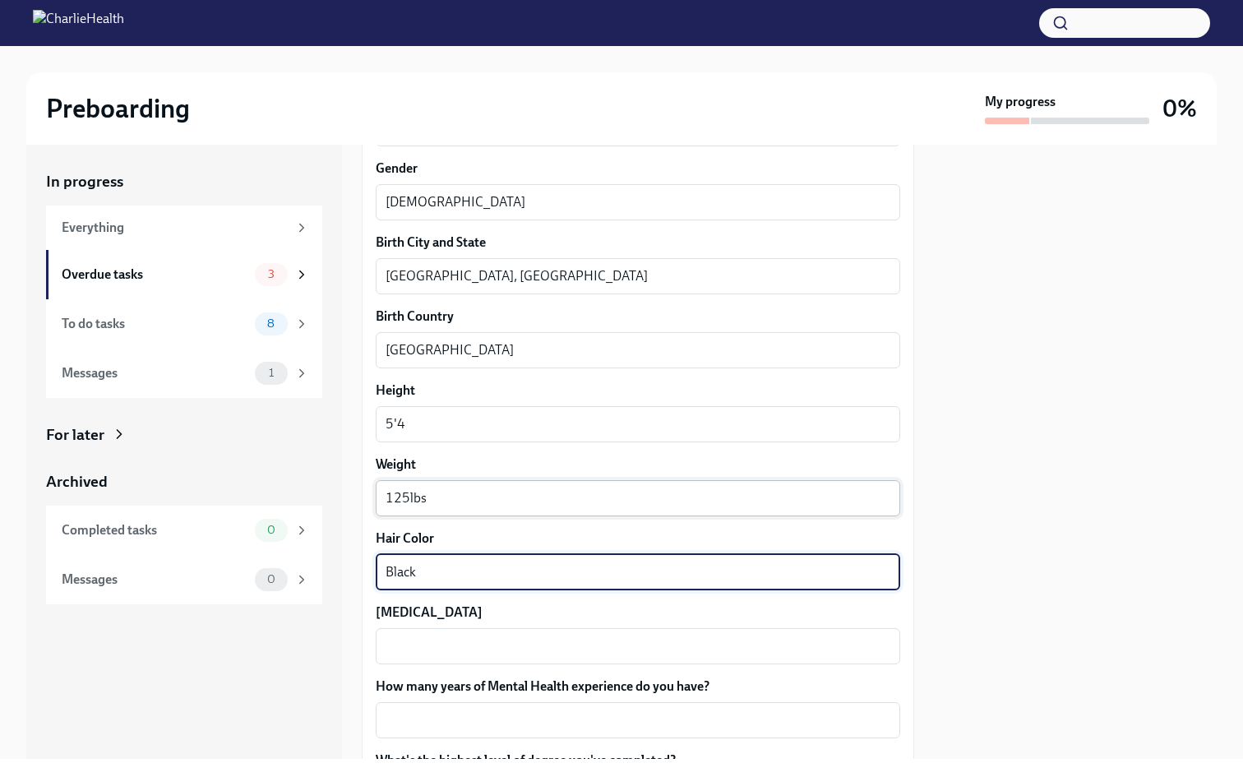
scroll to position [1309, 0]
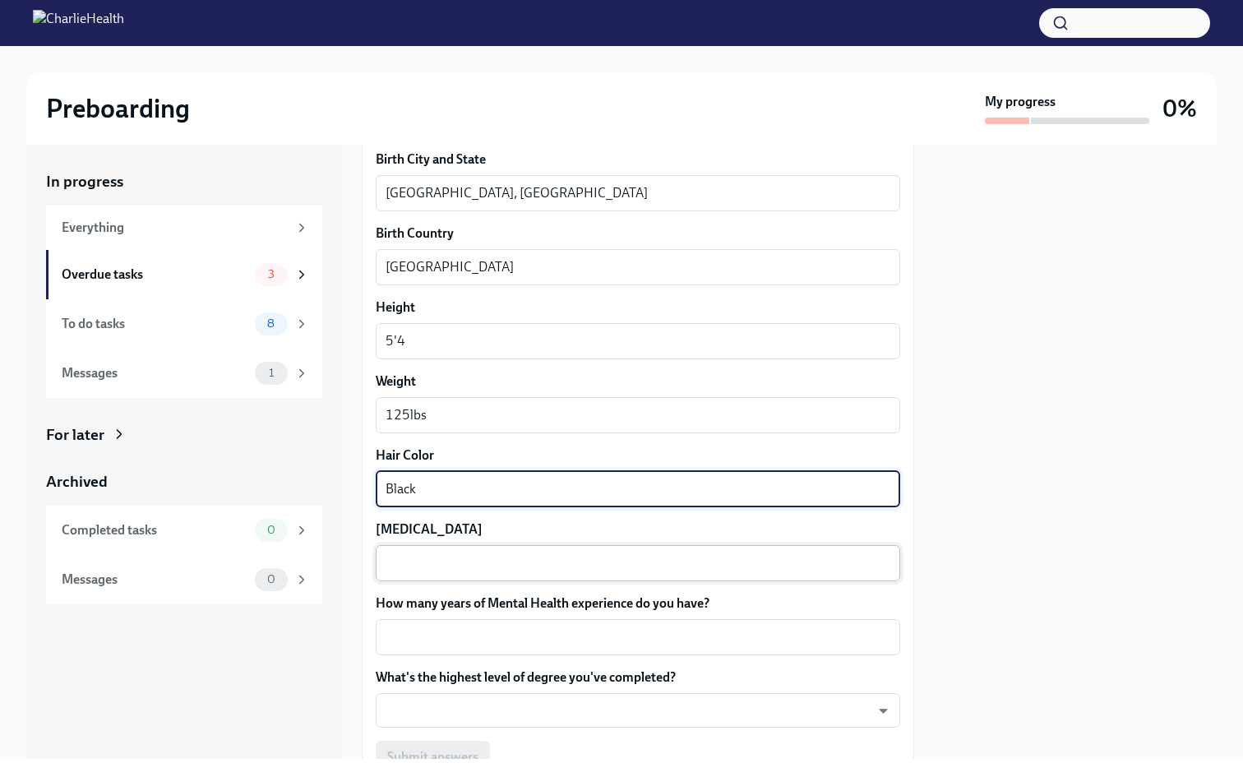
type textarea "Black"
click at [437, 570] on textarea "[MEDICAL_DATA]" at bounding box center [638, 563] width 505 height 20
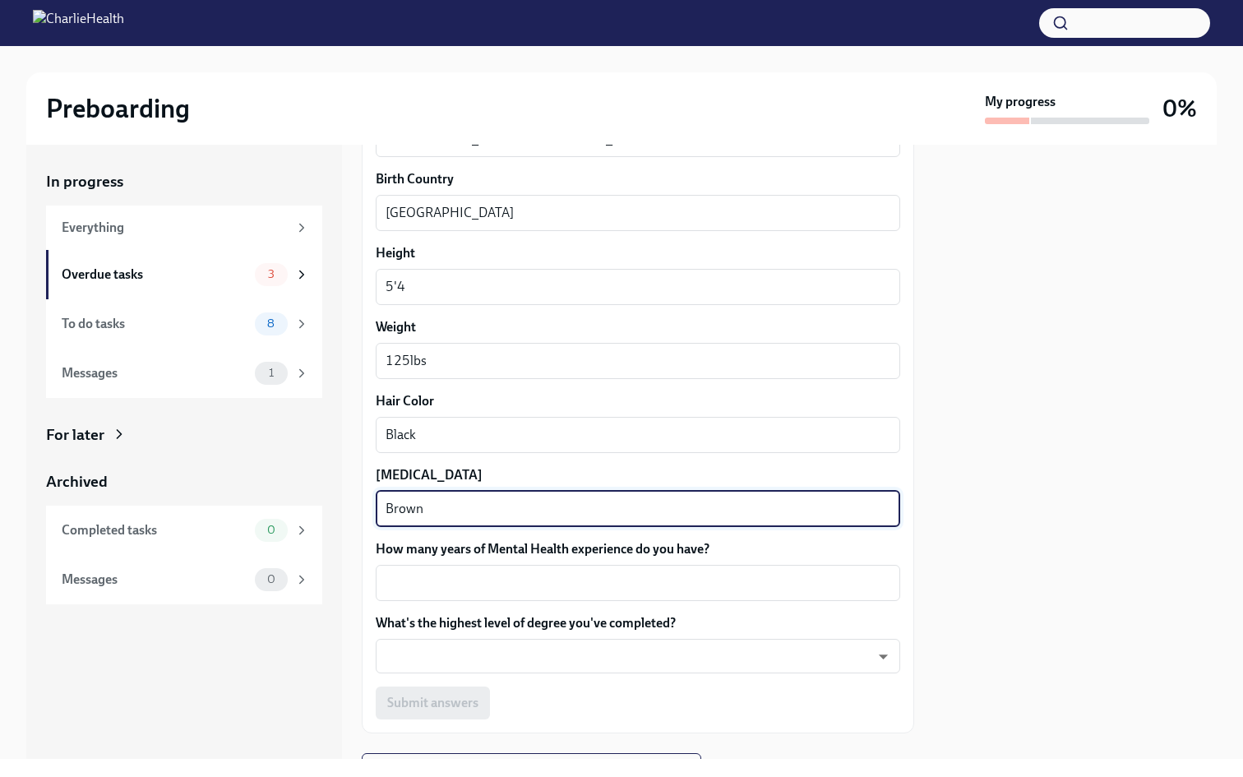
scroll to position [1371, 0]
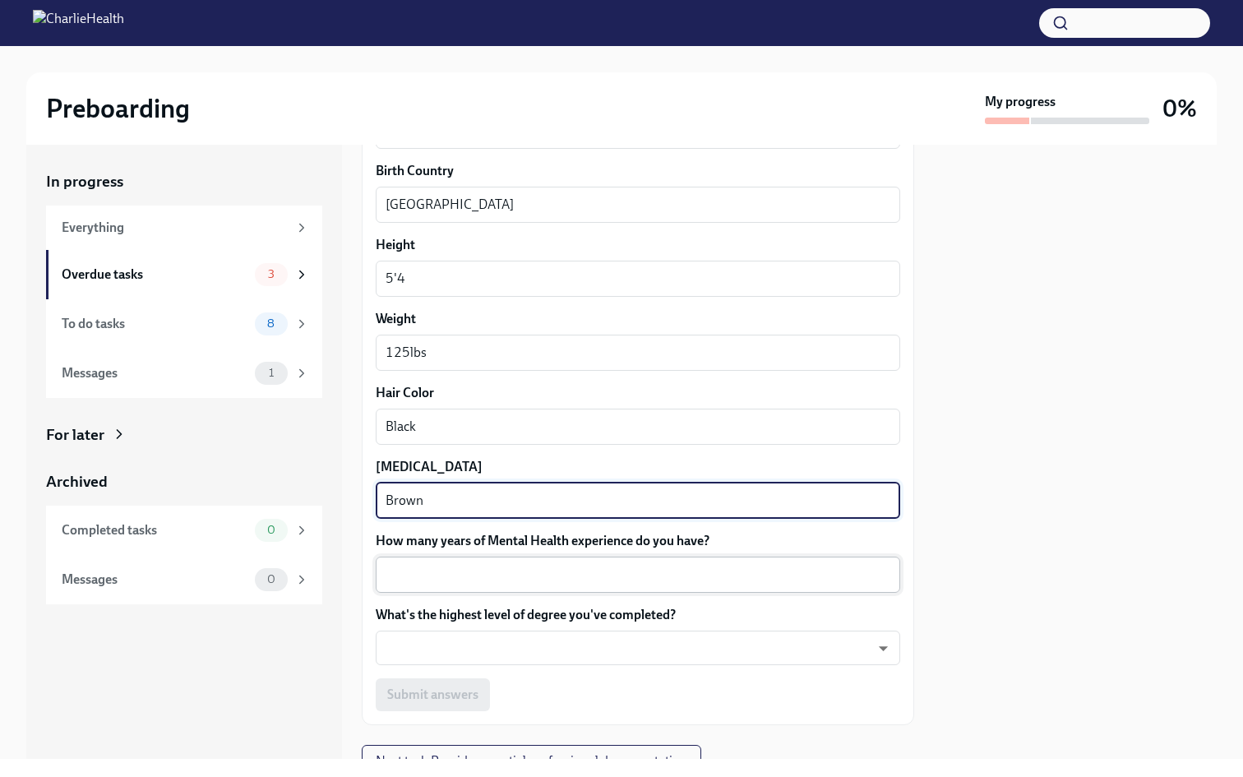
type textarea "Brown"
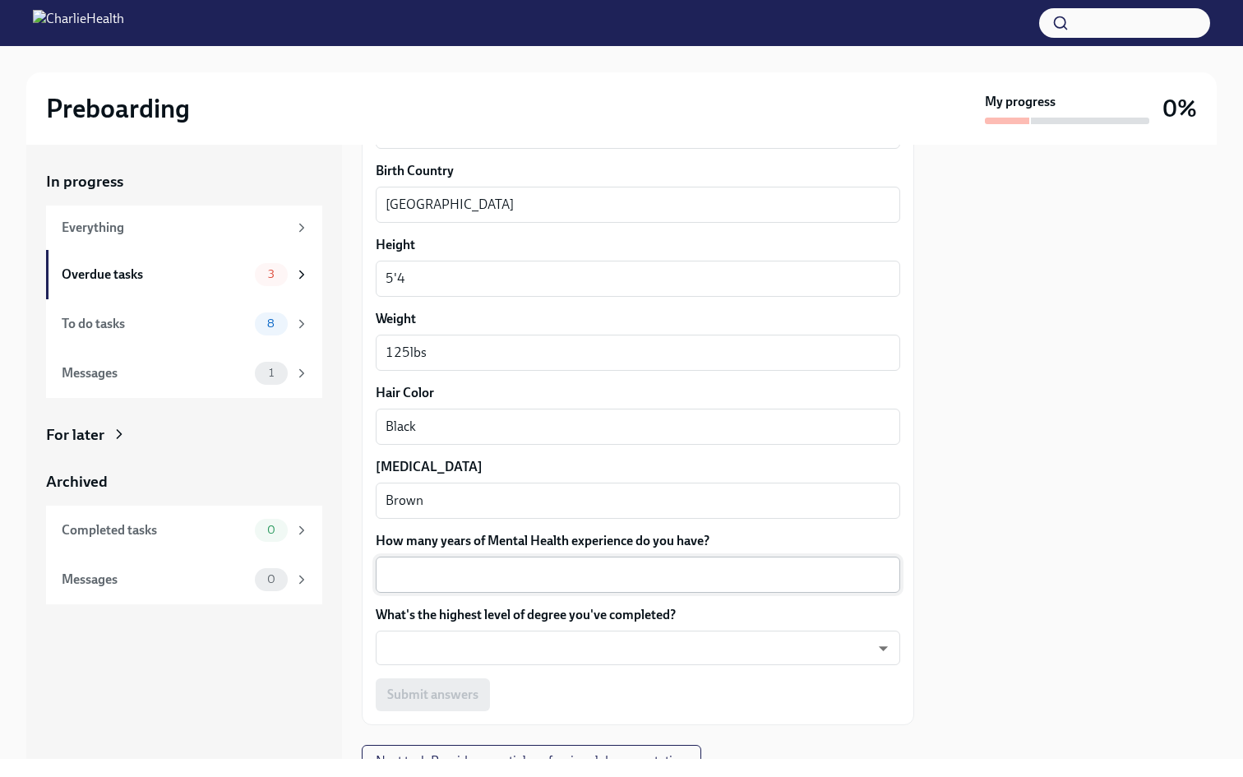
click at [506, 564] on div "x ​" at bounding box center [638, 574] width 524 height 36
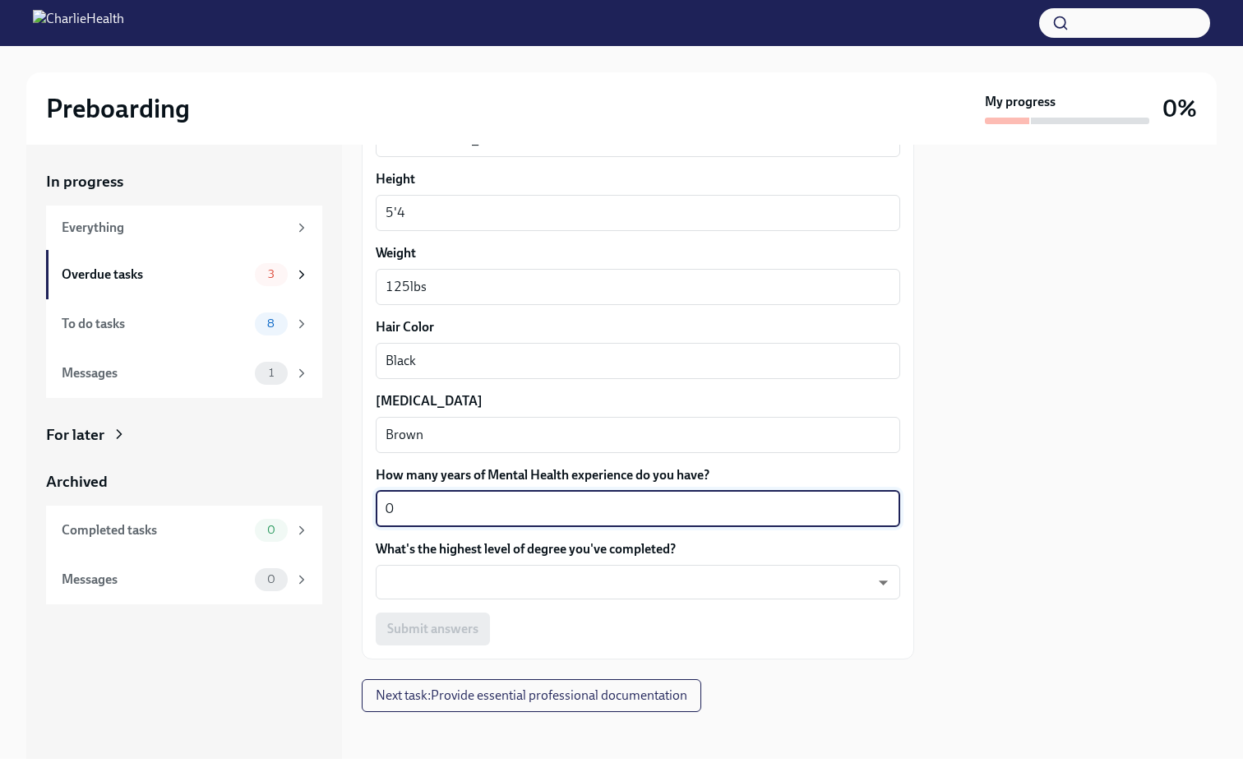
scroll to position [1443, 0]
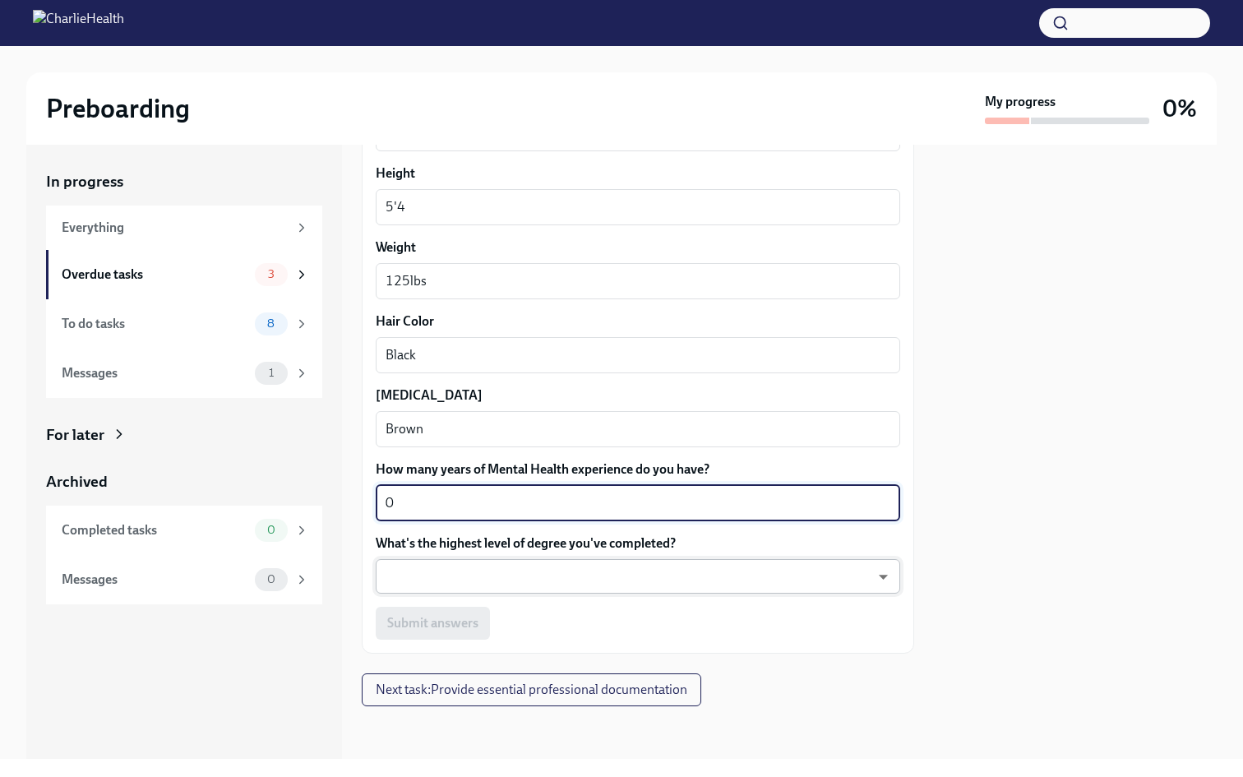
type textarea "0"
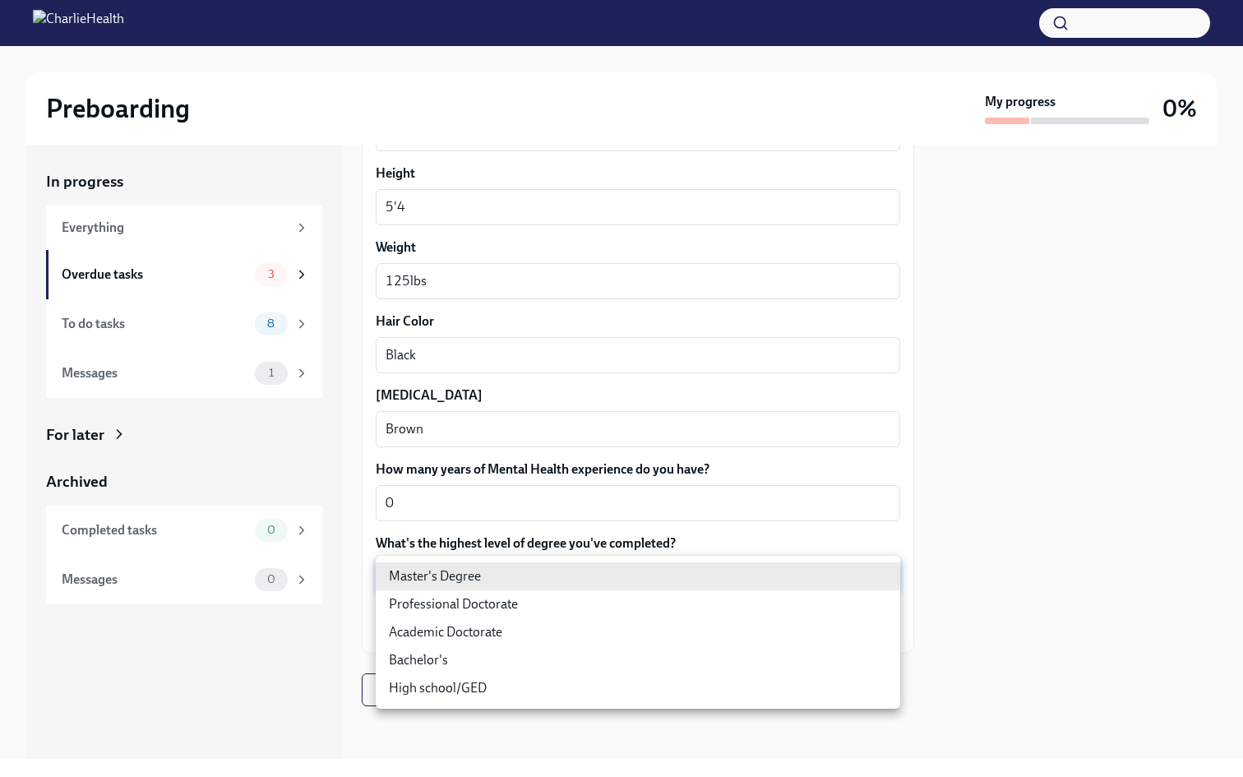
click at [491, 560] on body "Preboarding My progress 0% In progress Everything Overdue tasks 3 To do tasks 8…" at bounding box center [621, 388] width 1243 height 777
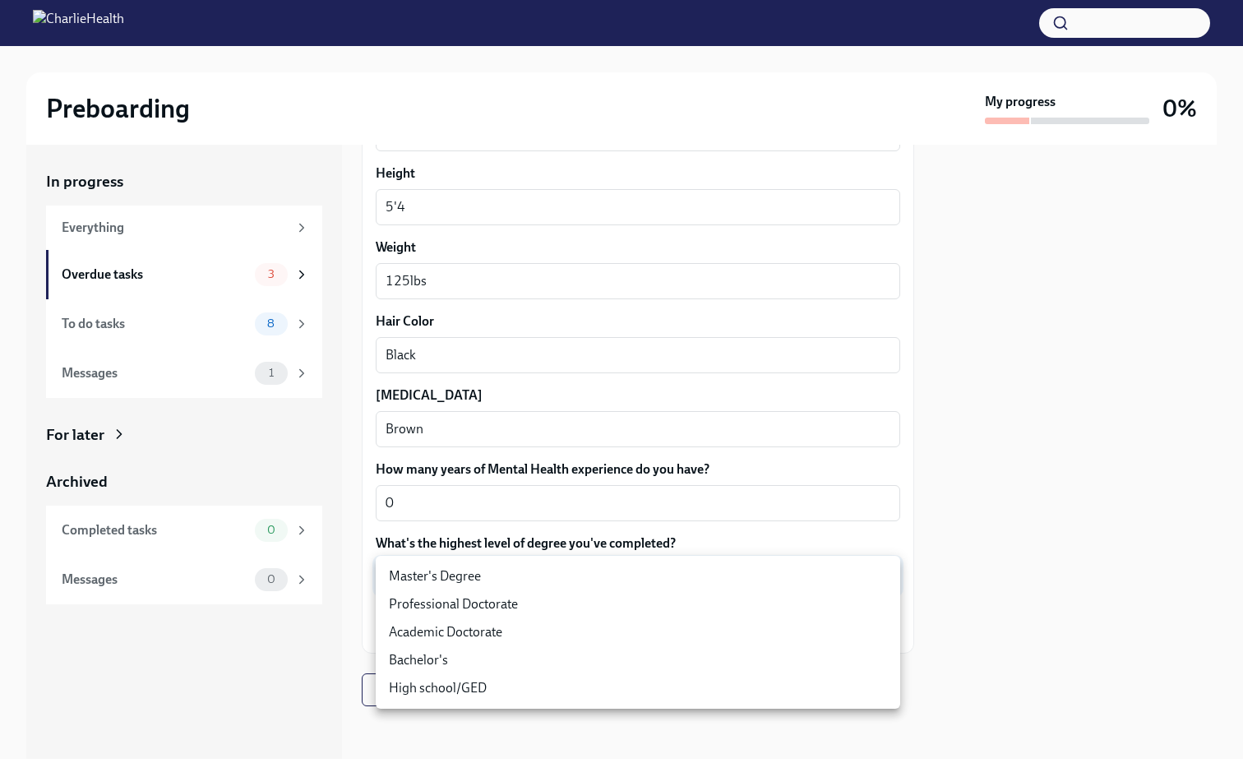
click at [490, 579] on li "Master's Degree" at bounding box center [638, 576] width 524 height 28
type input "2vBr-ghkD"
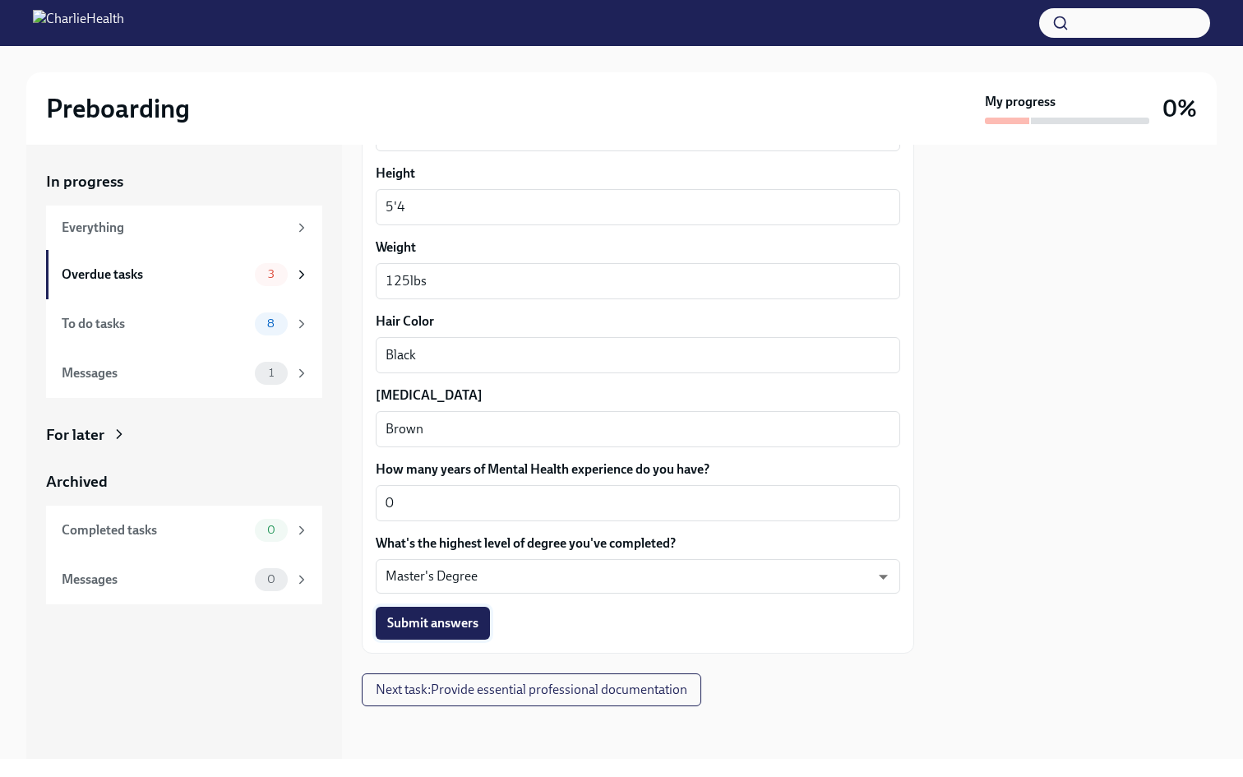
click at [466, 627] on span "Submit answers" at bounding box center [432, 623] width 91 height 16
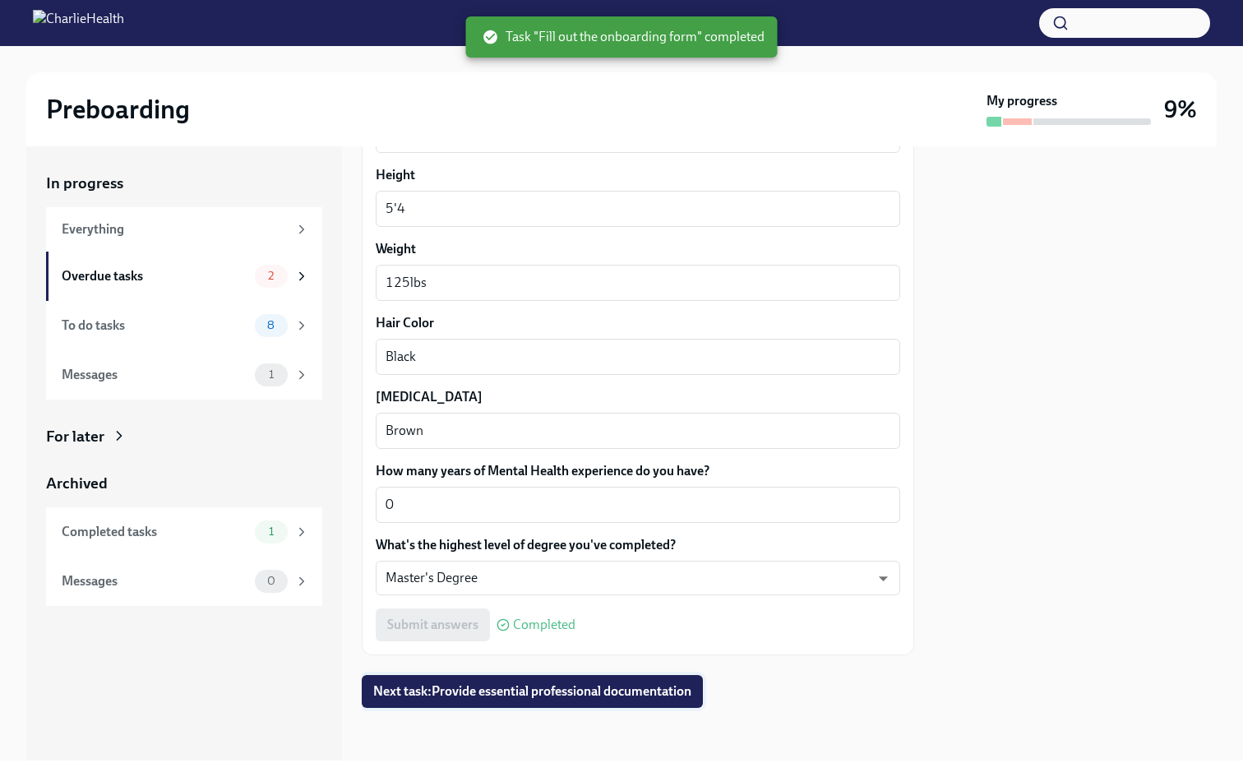
click at [518, 690] on span "Next task : Provide essential professional documentation" at bounding box center [532, 691] width 318 height 16
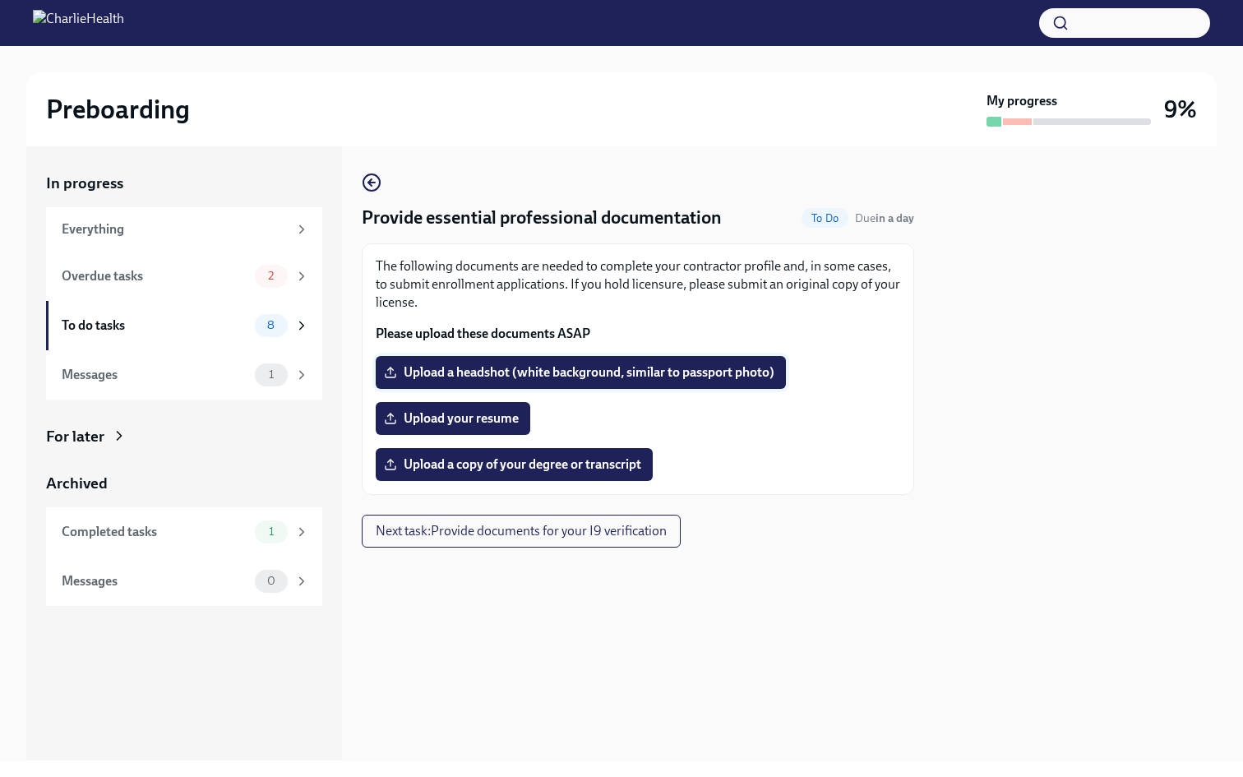
click at [497, 374] on span "Upload a headshot (white background, similar to passport photo)" at bounding box center [580, 372] width 387 height 16
click at [0, 0] on input "Upload a headshot (white background, similar to passport photo)" at bounding box center [0, 0] width 0 height 0
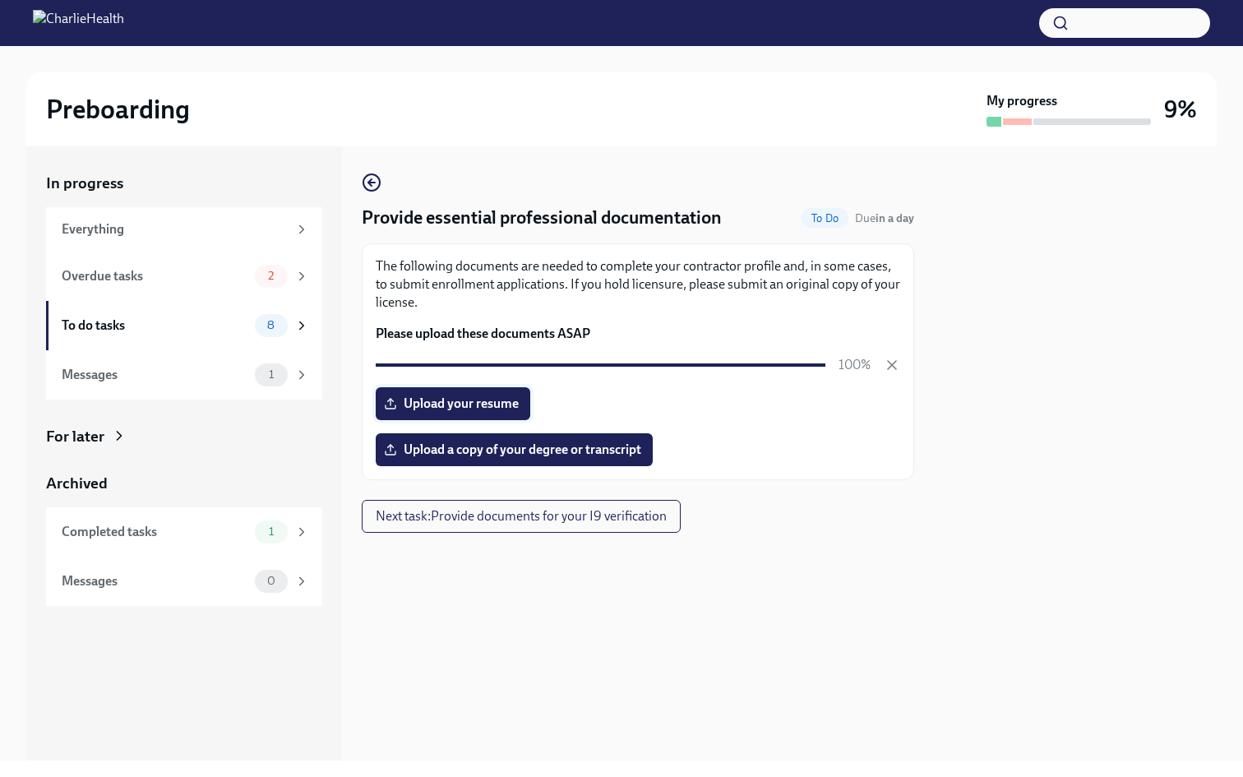
click at [487, 409] on span "Upload your resume" at bounding box center [453, 403] width 132 height 16
click at [0, 0] on input "Upload your resume" at bounding box center [0, 0] width 0 height 0
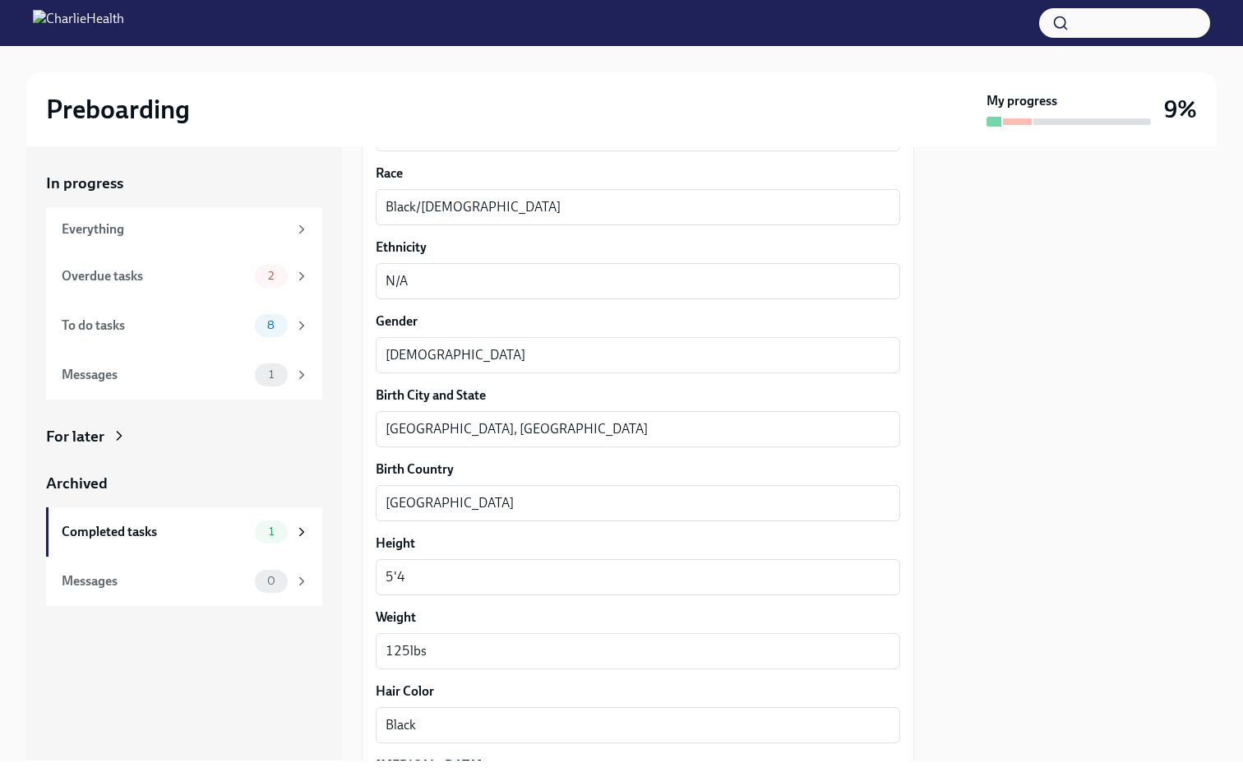
scroll to position [1443, 0]
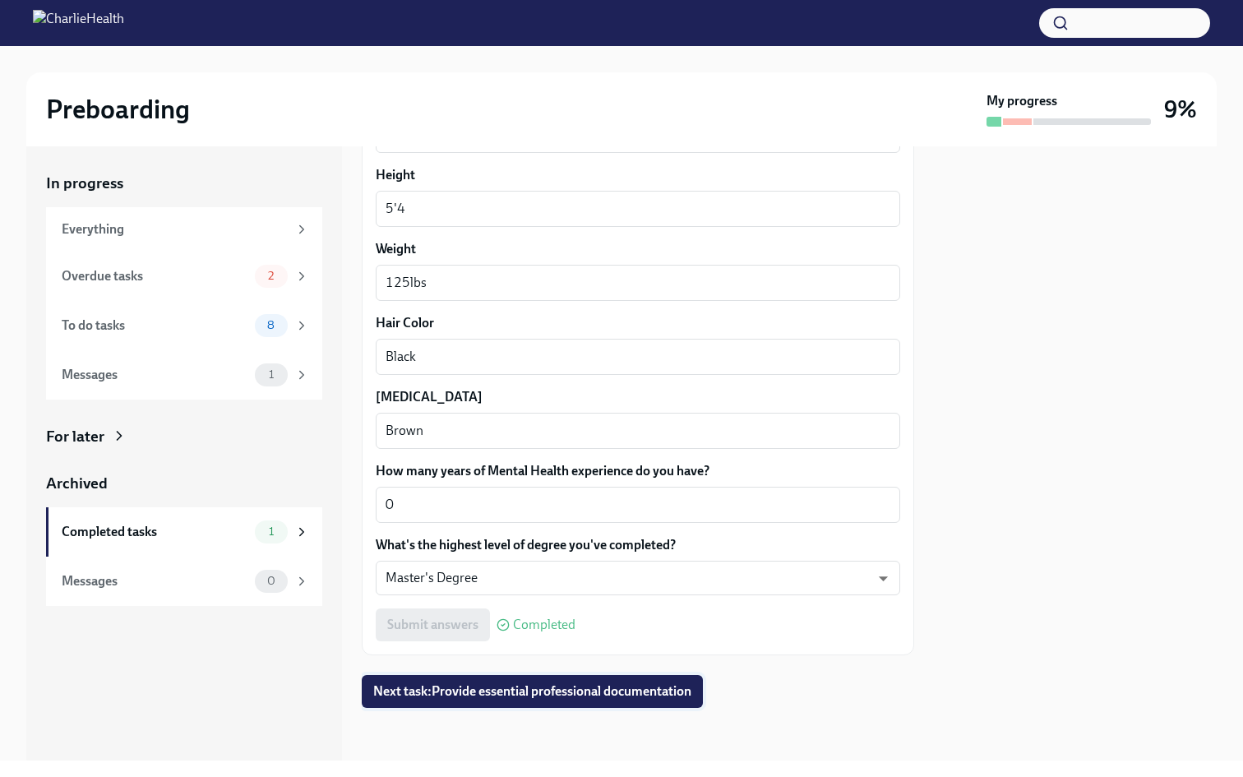
click at [522, 693] on span "Next task : Provide essential professional documentation" at bounding box center [532, 691] width 318 height 16
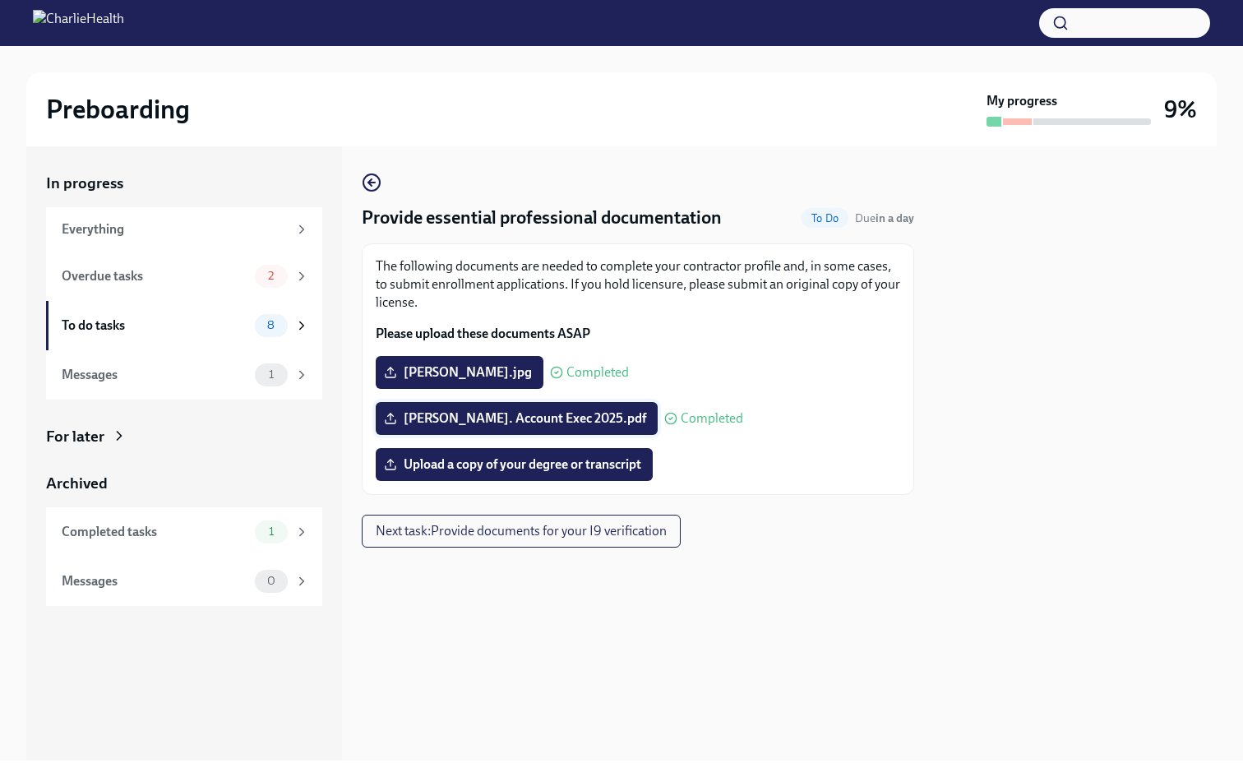
click at [599, 424] on span "[PERSON_NAME]. Account Exec 2025.pdf" at bounding box center [516, 418] width 259 height 16
click at [0, 0] on input "[PERSON_NAME]. Account Exec 2025.pdf" at bounding box center [0, 0] width 0 height 0
click at [477, 409] on label "[PERSON_NAME]. Account Exec 2025.pdf" at bounding box center [517, 418] width 282 height 33
click at [0, 0] on input "[PERSON_NAME]. Account Exec 2025.pdf" at bounding box center [0, 0] width 0 height 0
click at [539, 460] on span "Upload a copy of your degree or transcript" at bounding box center [514, 464] width 254 height 16
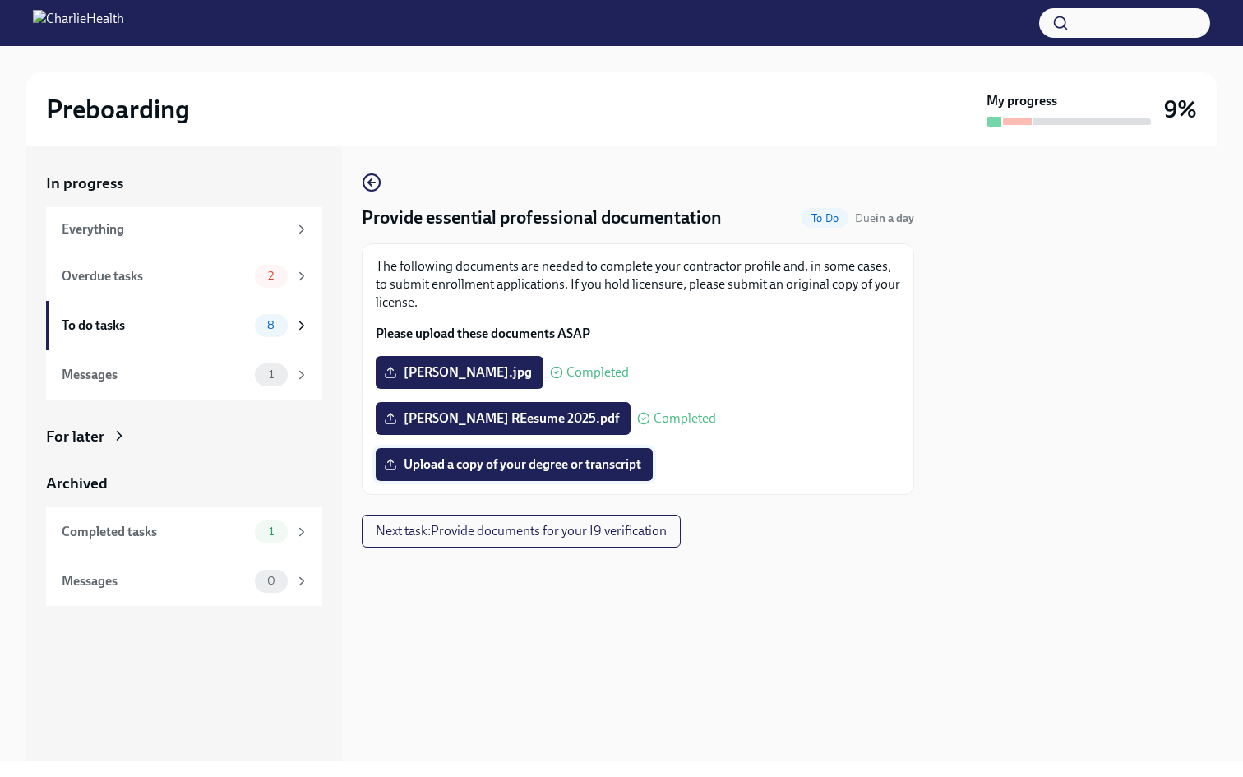
click at [0, 0] on input "Upload a copy of your degree or transcript" at bounding box center [0, 0] width 0 height 0
click at [238, 351] on div "Messages 1" at bounding box center [184, 374] width 276 height 49
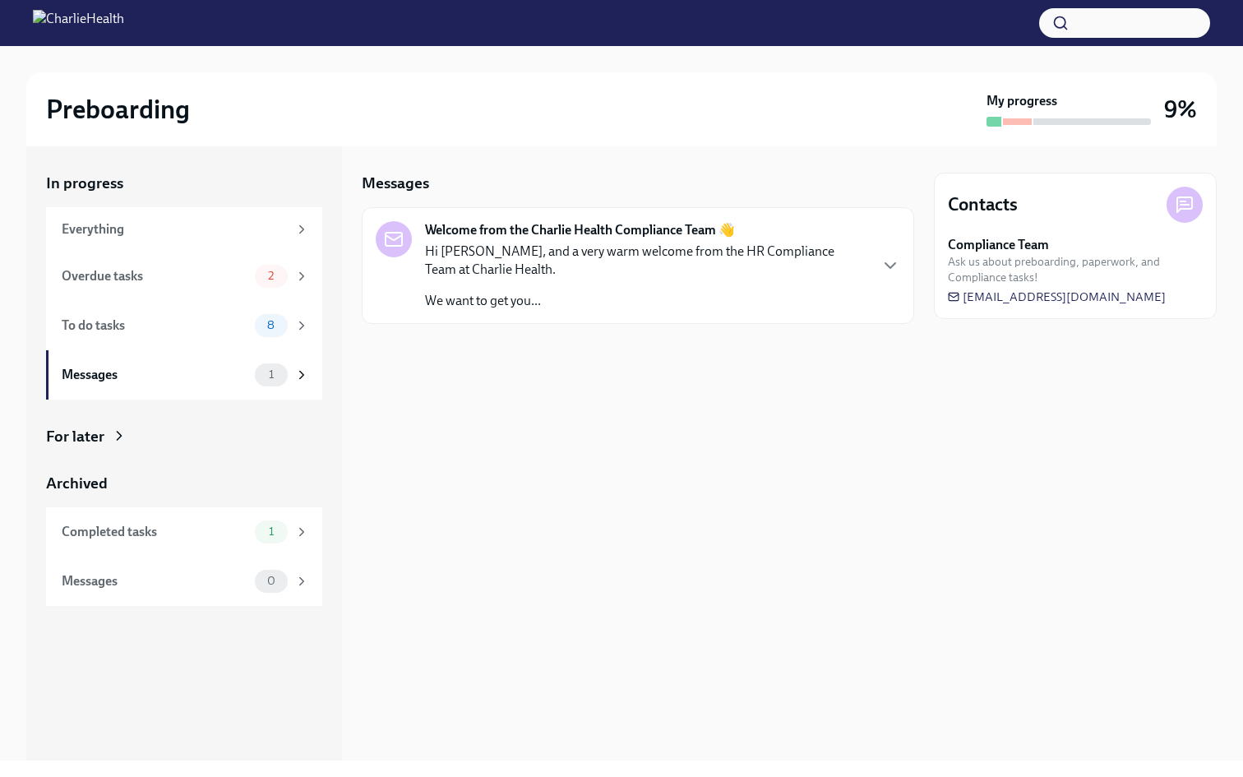
click at [634, 265] on p "Hi [PERSON_NAME], and a very warm welcome from the HR Compliance Team at Charli…" at bounding box center [646, 260] width 442 height 36
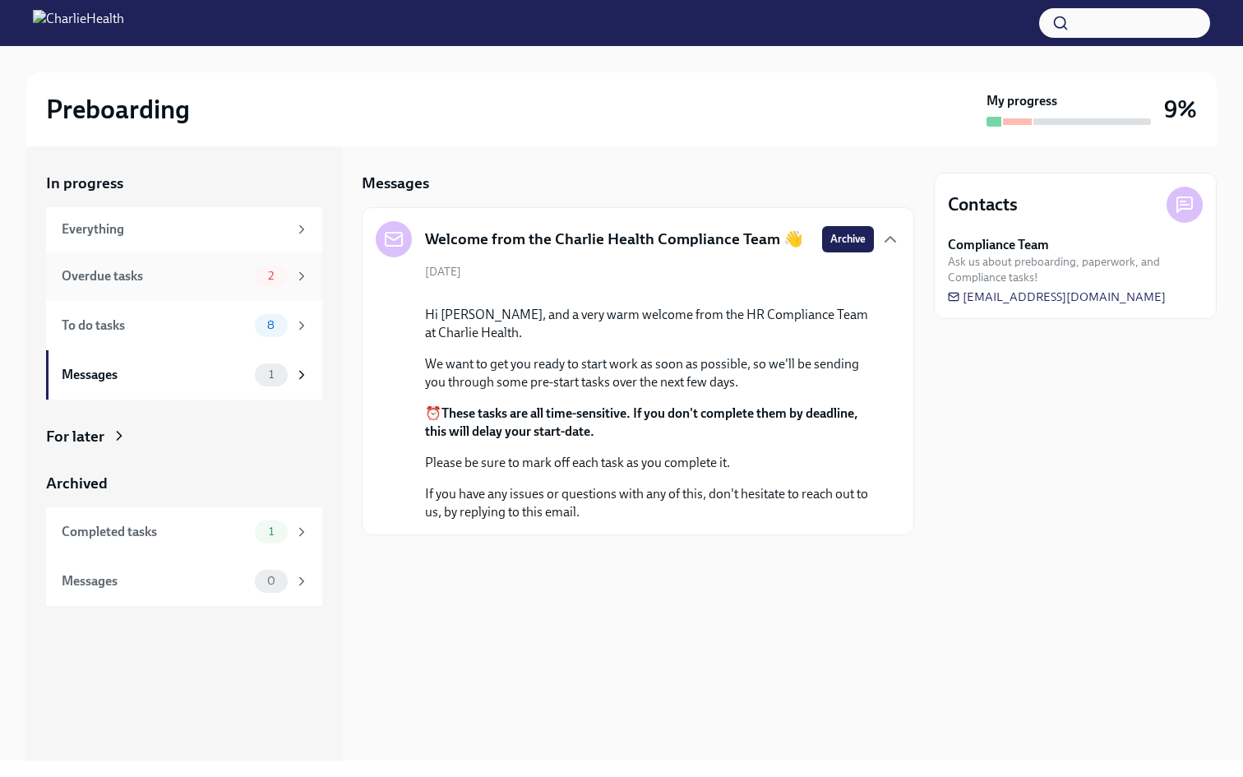
click at [241, 280] on div "Overdue tasks" at bounding box center [155, 276] width 187 height 18
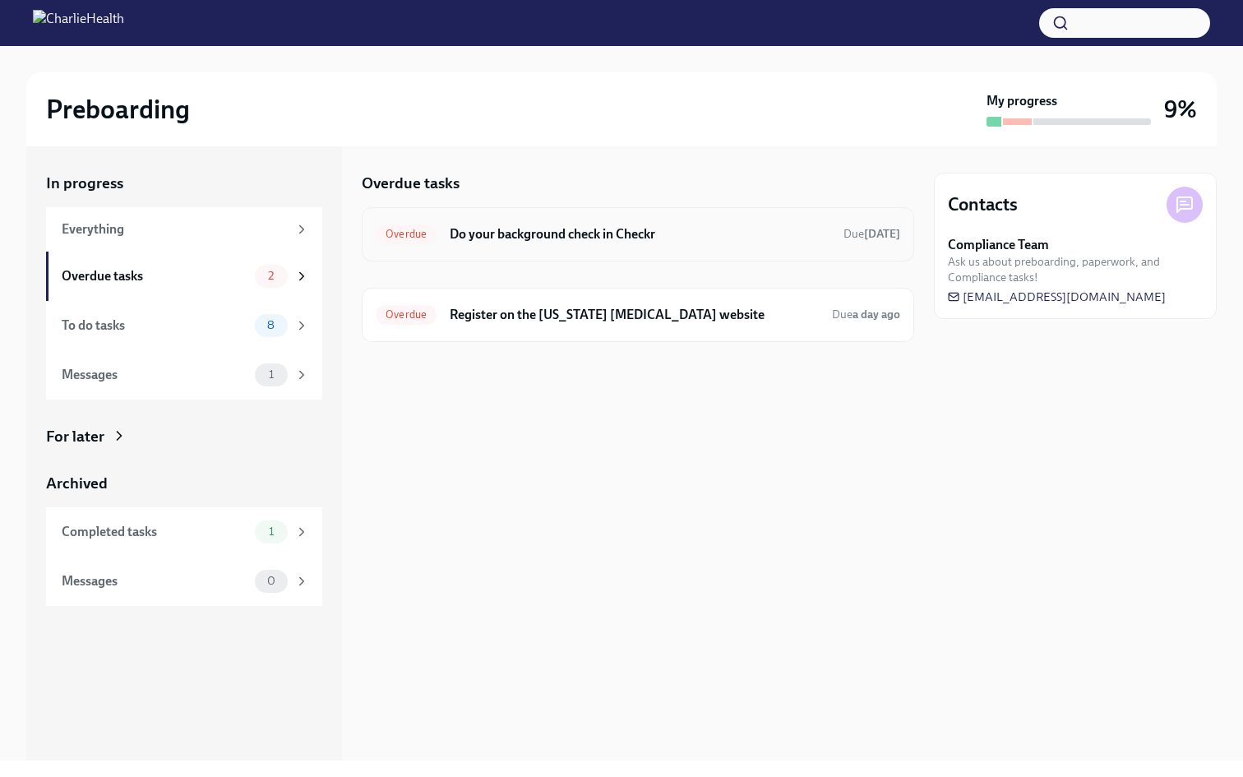
click at [650, 245] on div "Overdue Do your background check in Checkr Due [DATE]" at bounding box center [638, 234] width 524 height 26
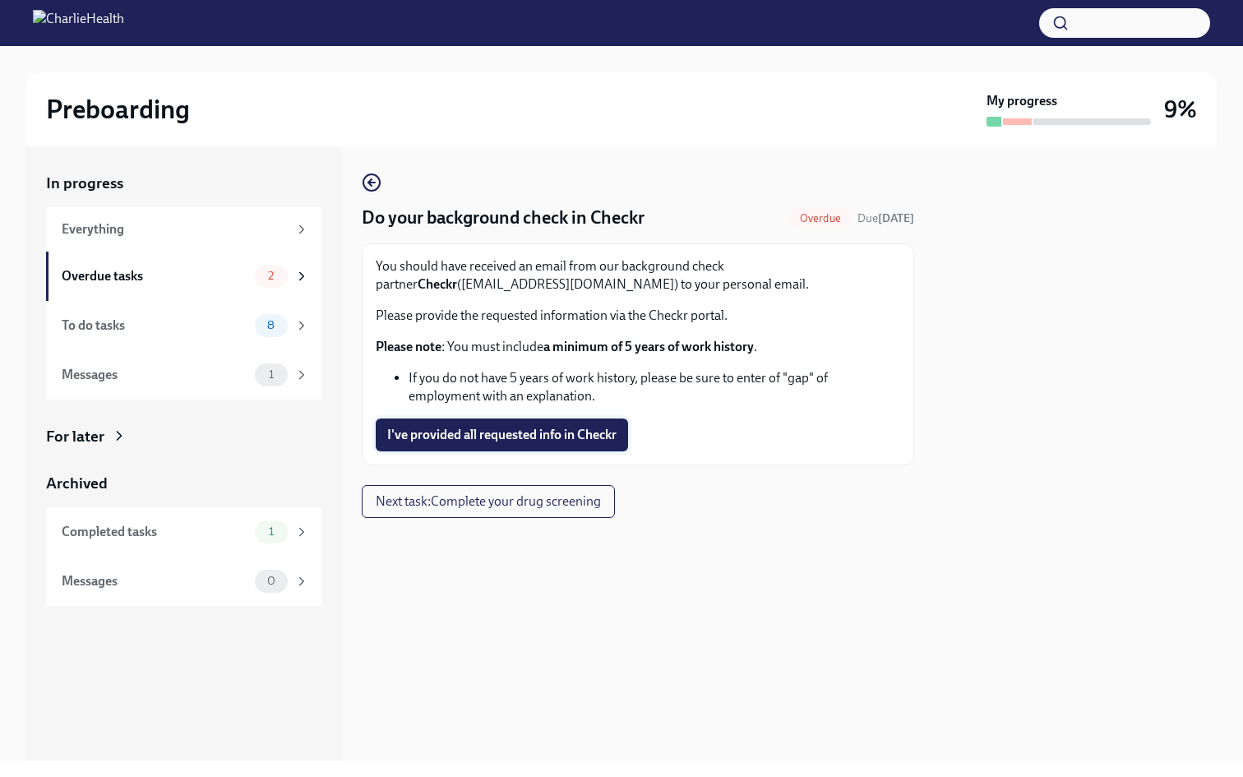
click at [547, 440] on span "I've provided all requested info in Checkr" at bounding box center [501, 435] width 229 height 16
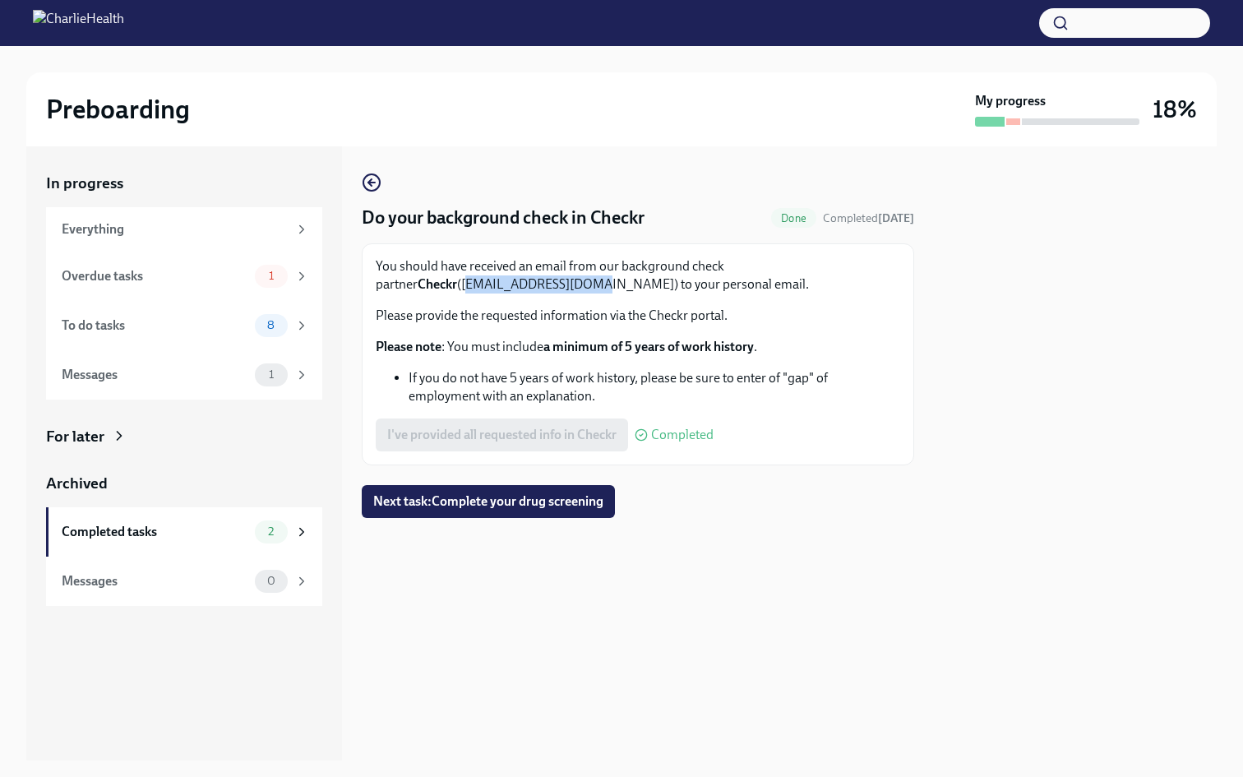
drag, startPoint x: 502, startPoint y: 287, endPoint x: 381, endPoint y: 283, distance: 120.9
click at [381, 283] on p "You should have received an email from our background check partner Checkr ([EM…" at bounding box center [638, 275] width 524 height 36
copy p "[EMAIL_ADDRESS][DOMAIN_NAME])"
